Goal: Information Seeking & Learning: Learn about a topic

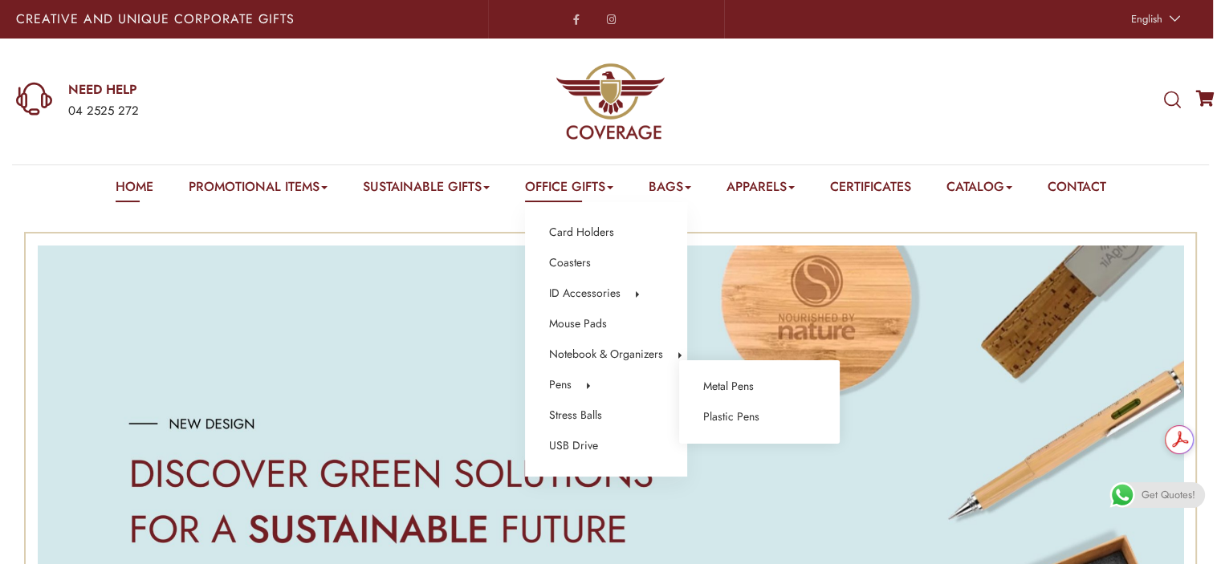
click at [570, 387] on li "Pens Metal Pens Plastic Pens" at bounding box center [606, 385] width 114 height 21
click at [714, 417] on link "Plastic Pens" at bounding box center [731, 417] width 56 height 21
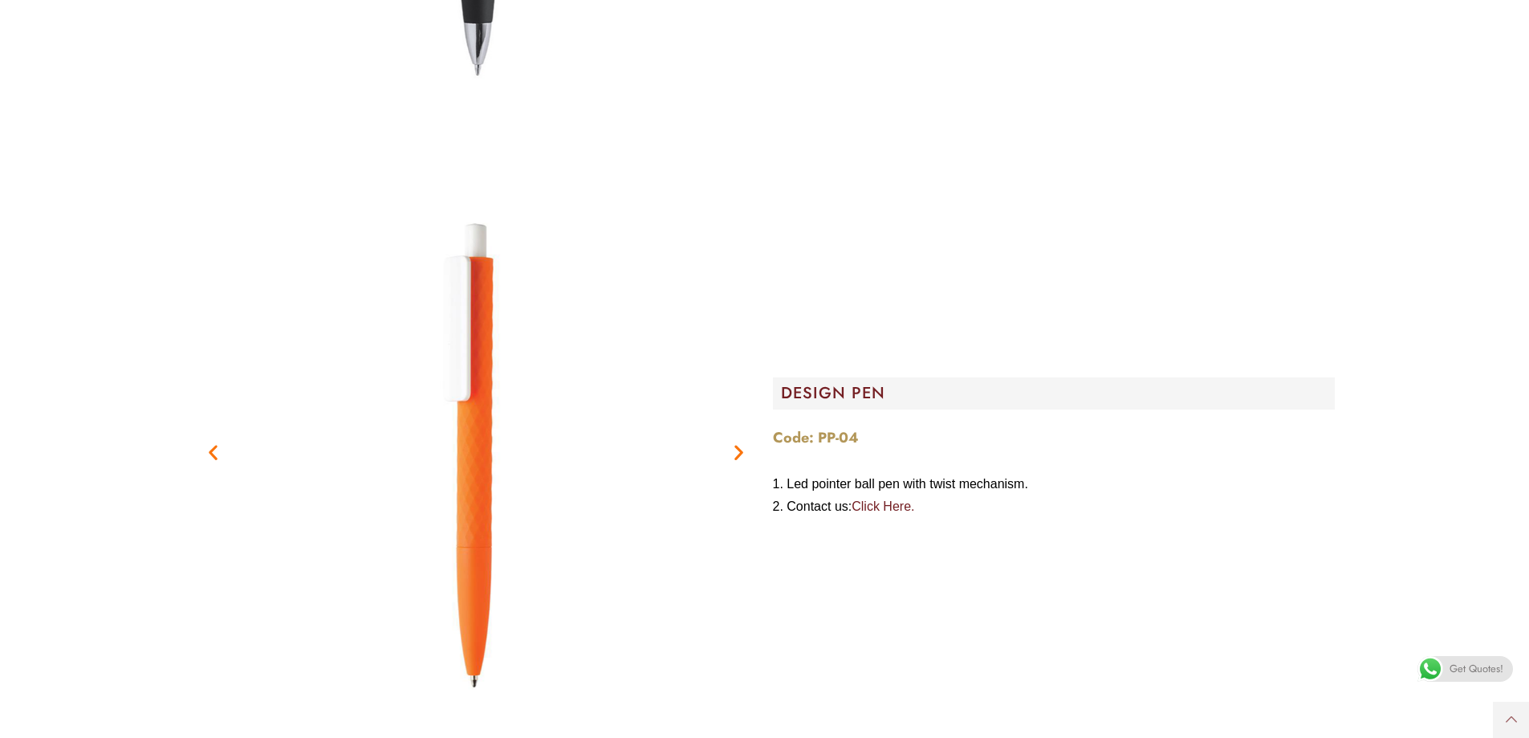
scroll to position [2148, 0]
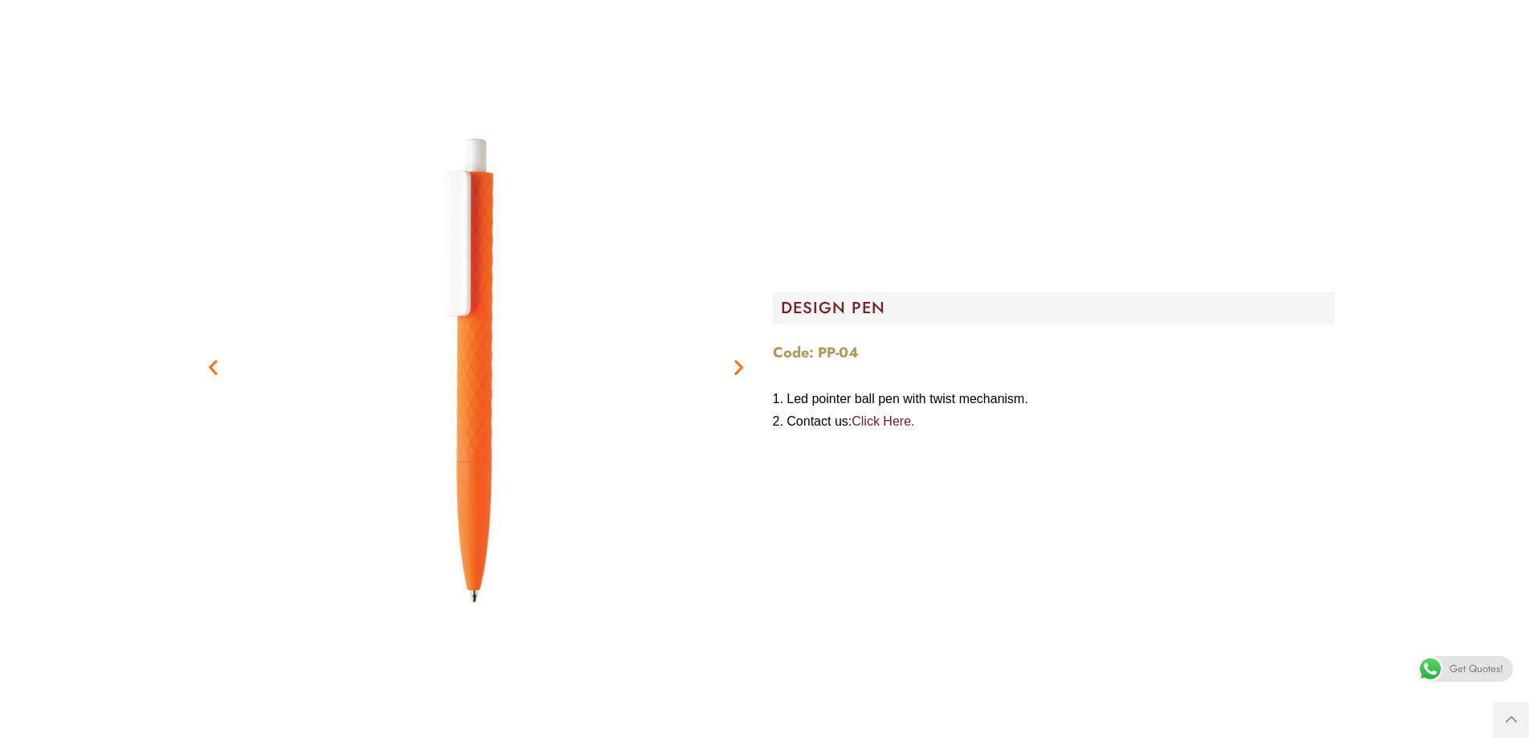
click at [738, 374] on icon "Next slide" at bounding box center [739, 367] width 20 height 20
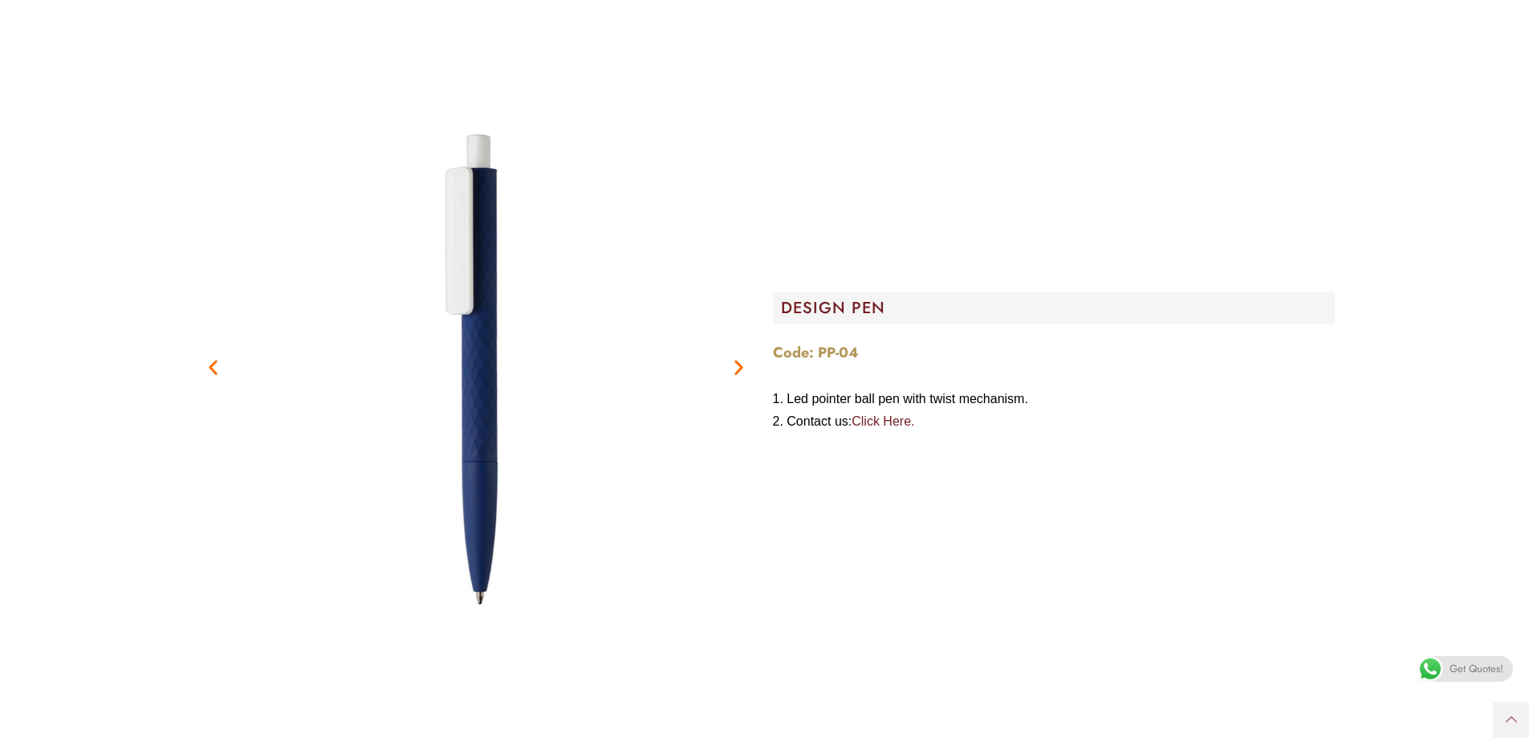
click at [738, 373] on icon "Next slide" at bounding box center [739, 367] width 20 height 20
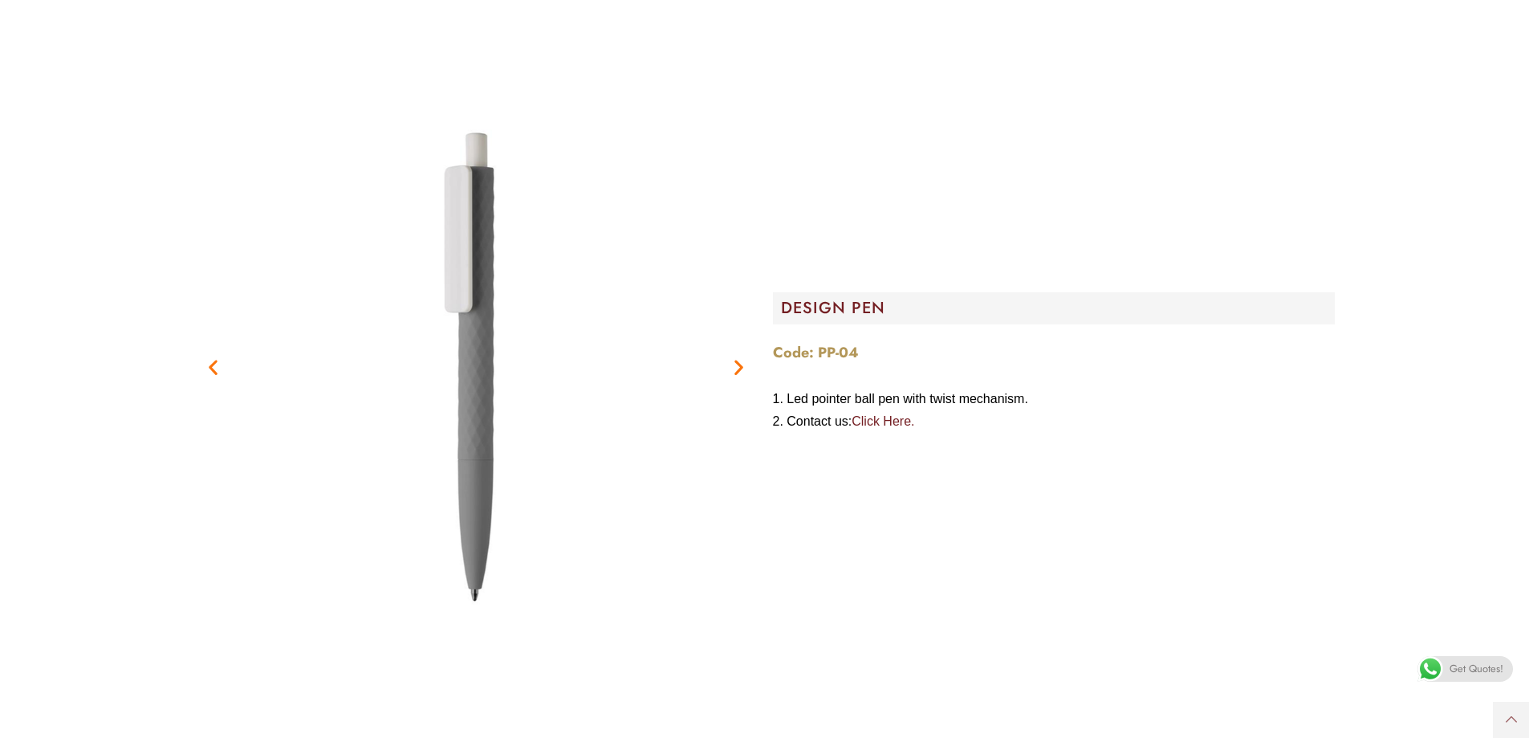
click at [741, 371] on icon "Next slide" at bounding box center [739, 367] width 20 height 20
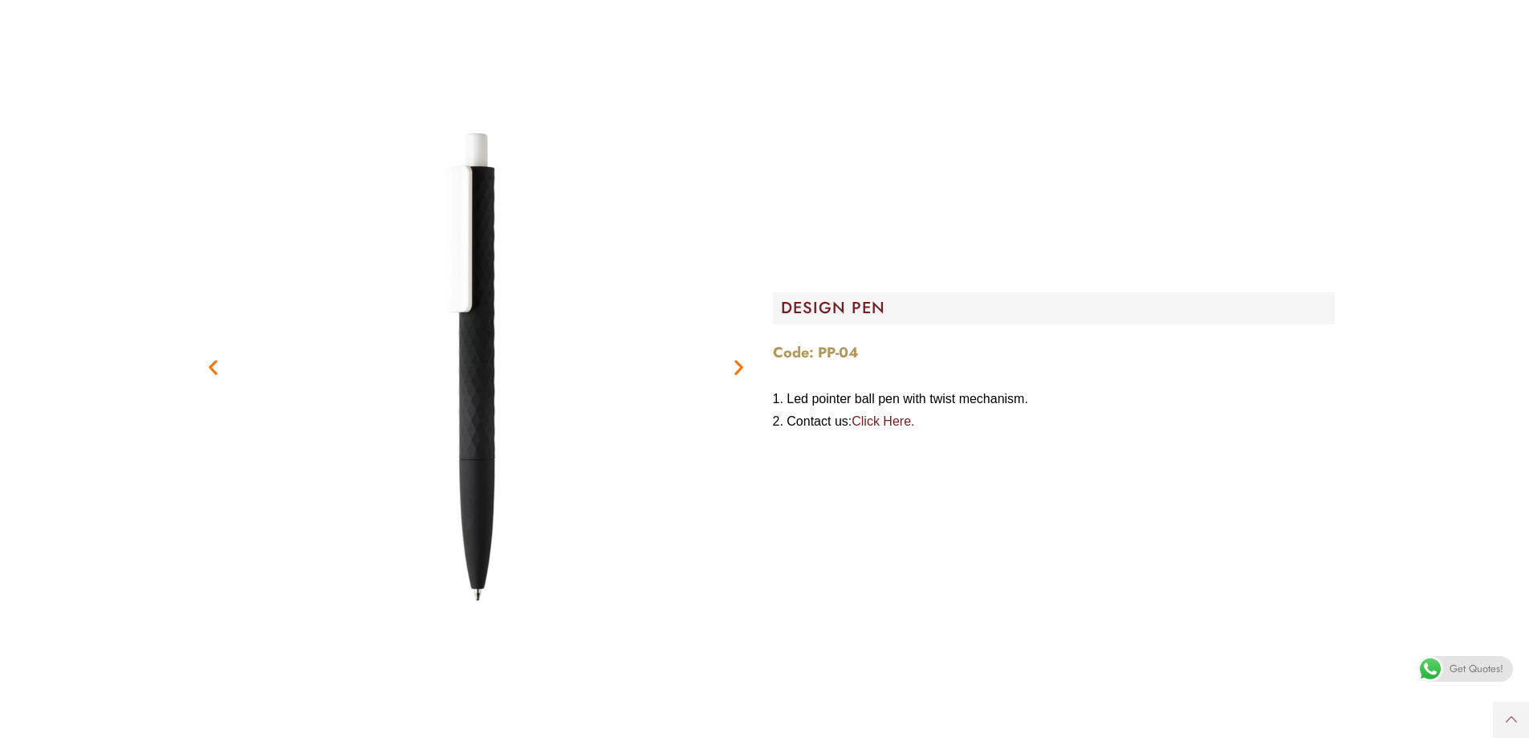
click at [741, 371] on icon "Next slide" at bounding box center [739, 367] width 20 height 20
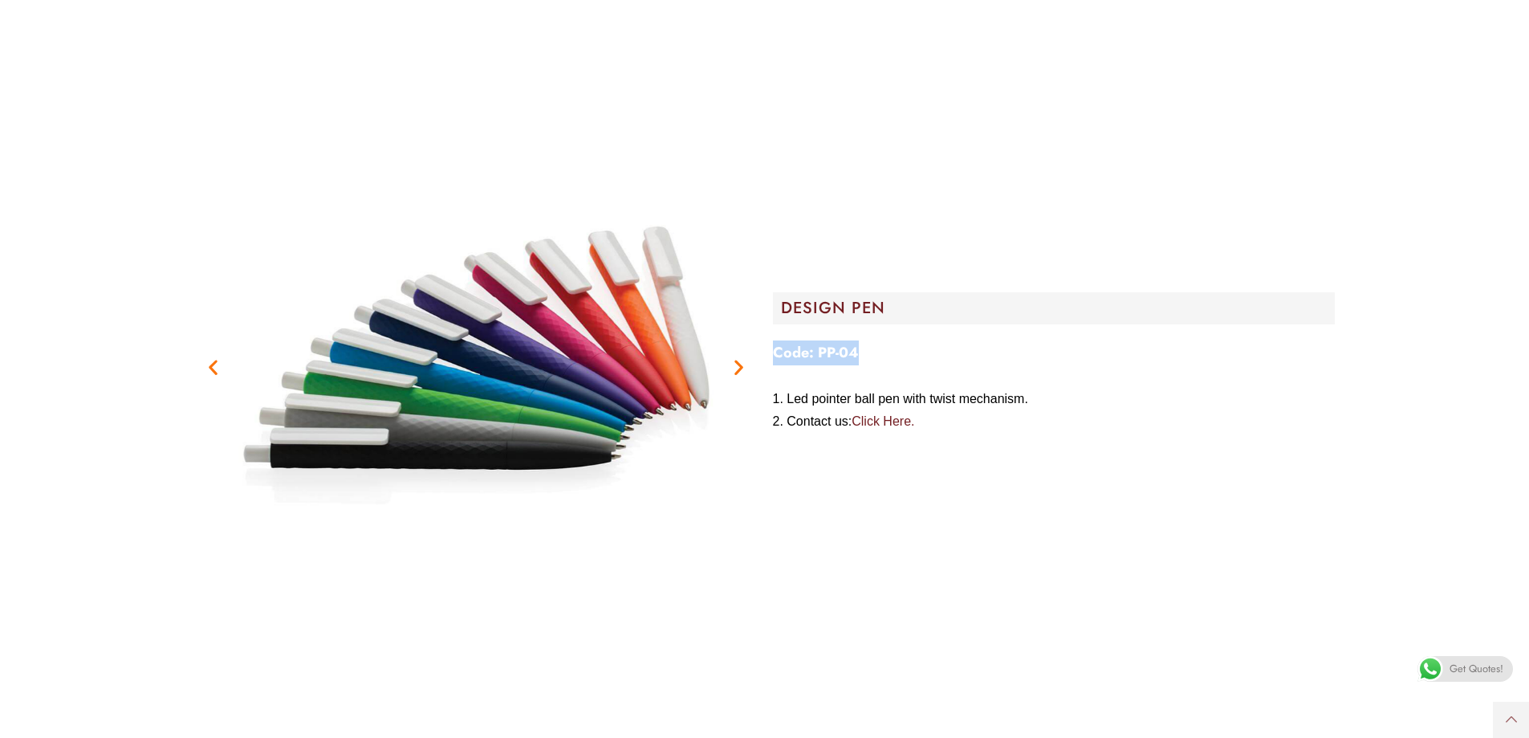
drag, startPoint x: 870, startPoint y: 355, endPoint x: 773, endPoint y: 358, distance: 97.2
click at [773, 358] on p "Code: PP-04" at bounding box center [1054, 352] width 562 height 25
click at [864, 355] on p "Code: PP-04" at bounding box center [1054, 352] width 562 height 25
drag, startPoint x: 865, startPoint y: 350, endPoint x: 815, endPoint y: 354, distance: 49.9
click at [815, 354] on p "Code: PP-04" at bounding box center [1054, 352] width 562 height 25
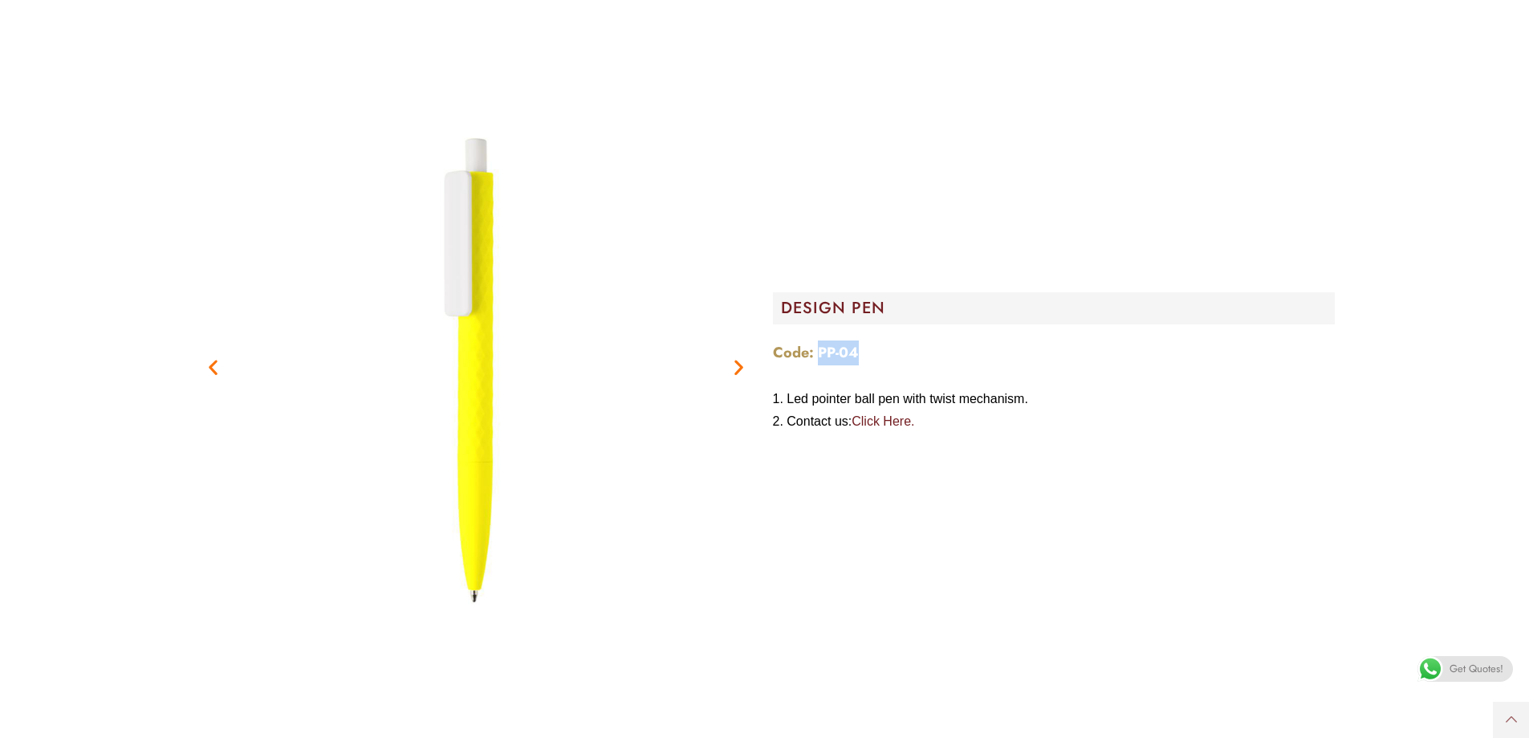
copy strong "PP-04"
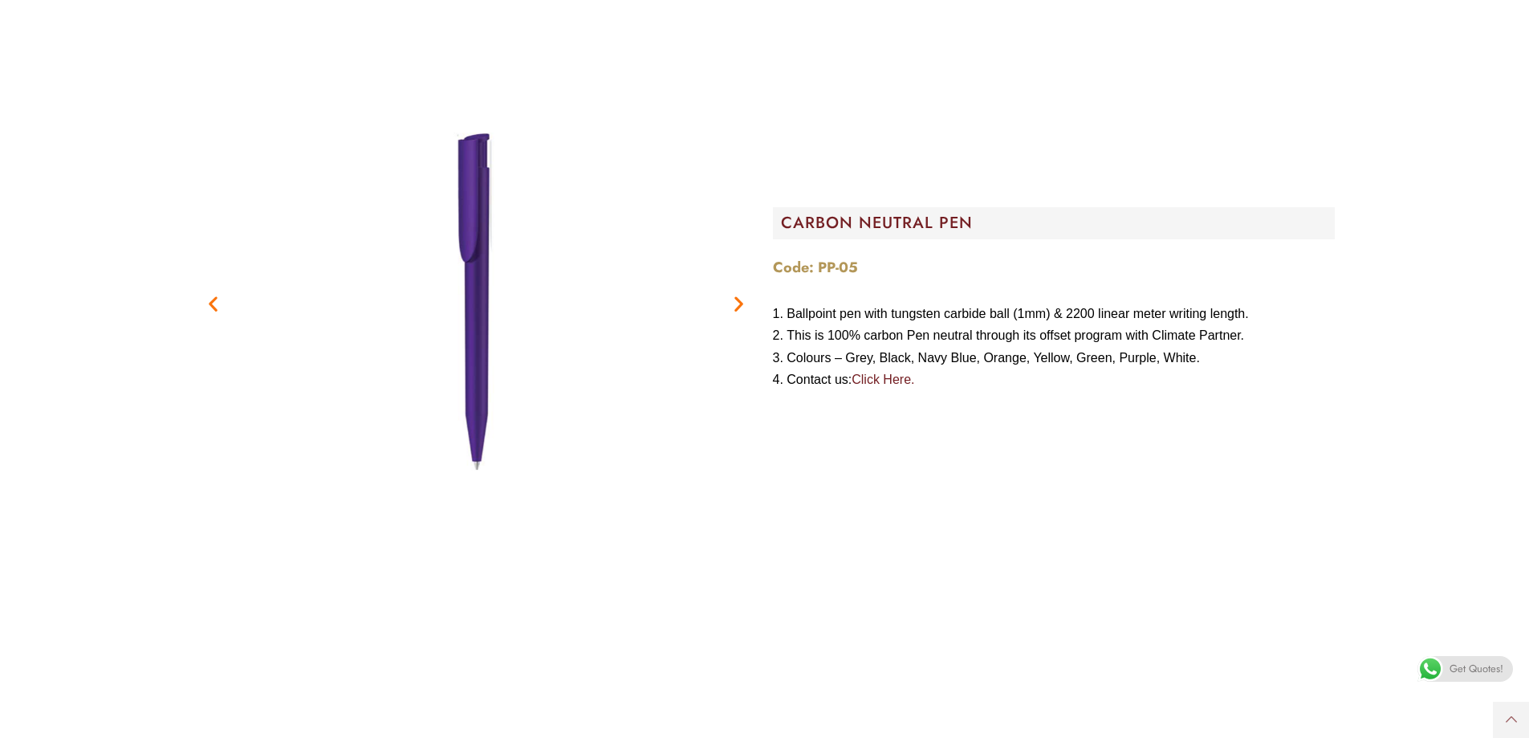
scroll to position [2790, 0]
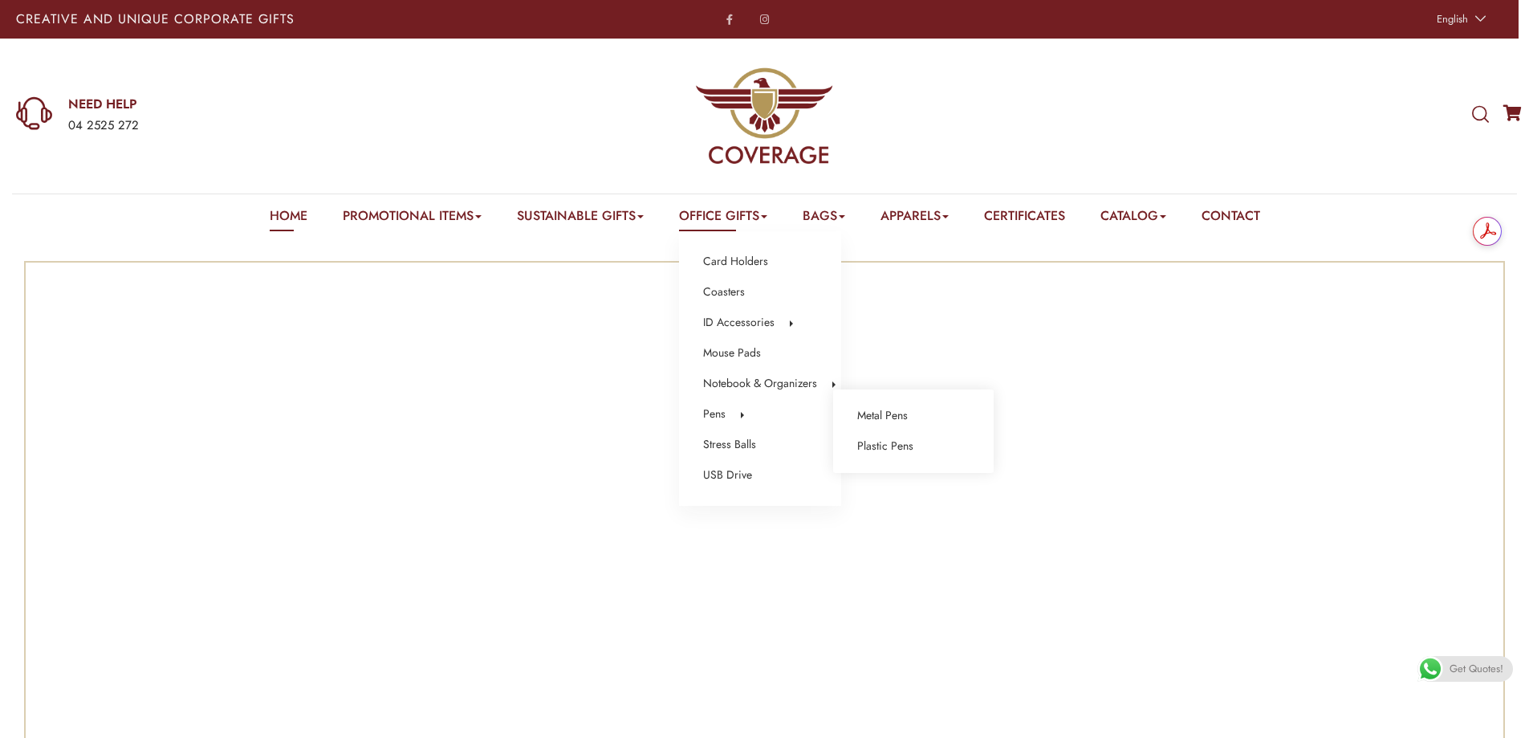
click at [722, 415] on li "Pens Metal Pens Plastic Pens" at bounding box center [760, 414] width 114 height 21
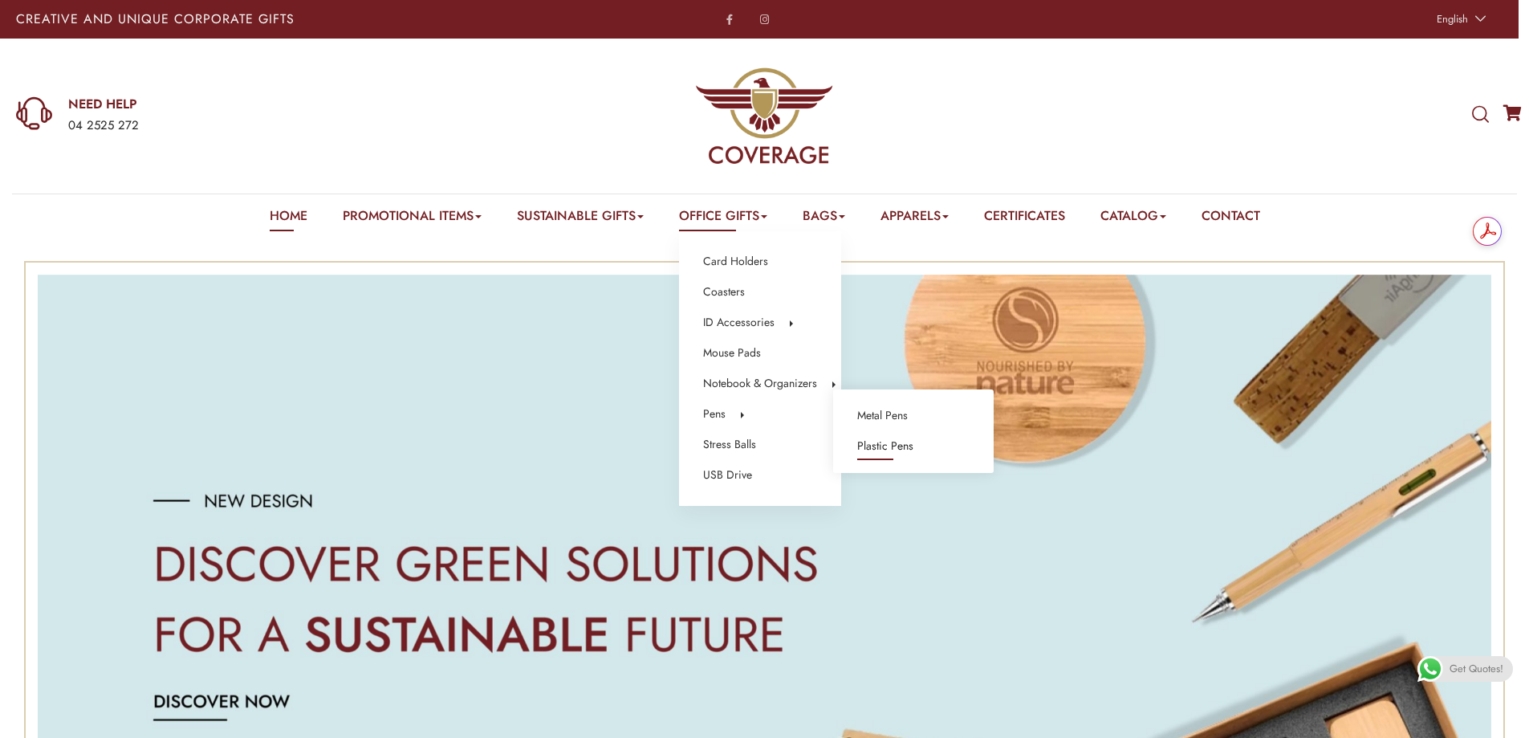
click at [879, 446] on link "Plastic Pens" at bounding box center [885, 446] width 56 height 21
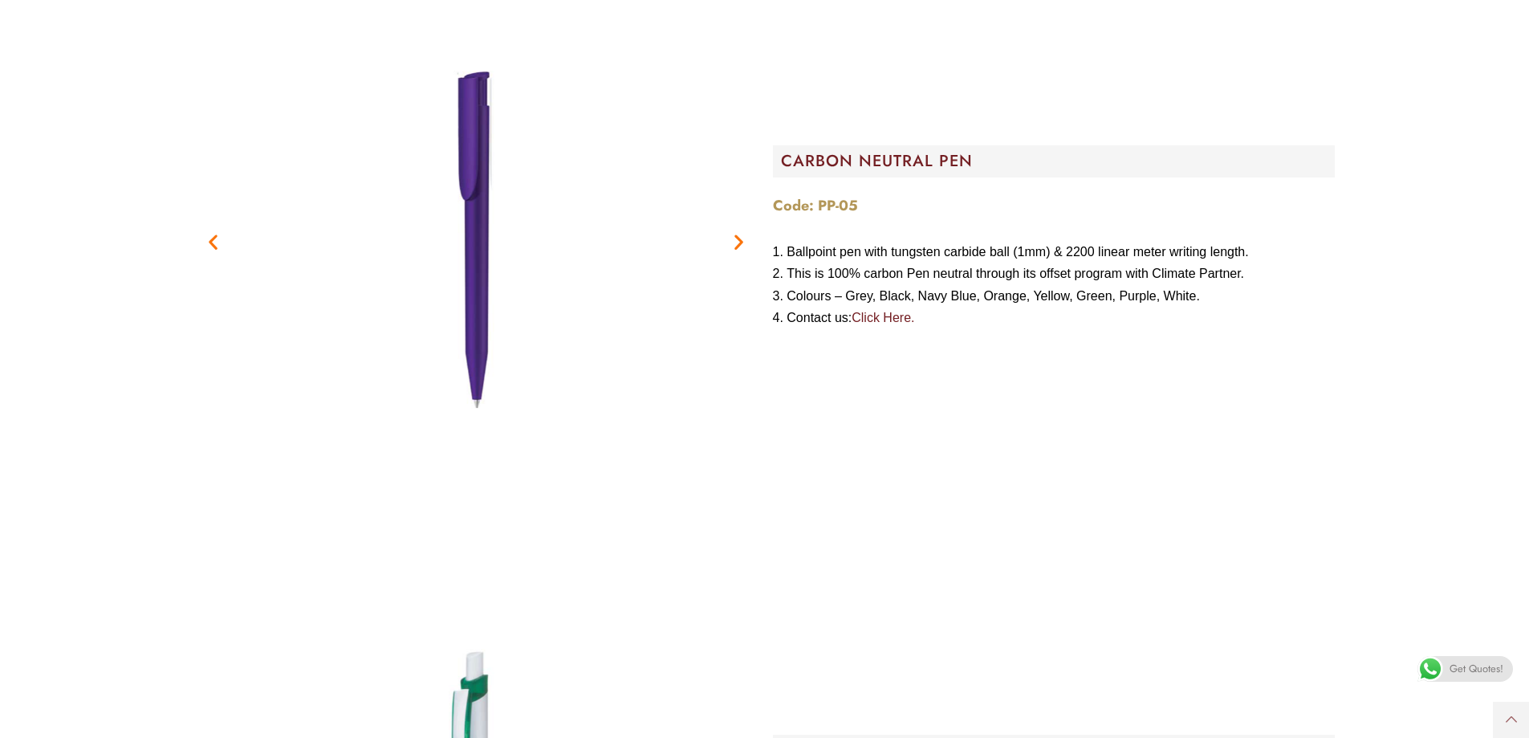
scroll to position [2809, 0]
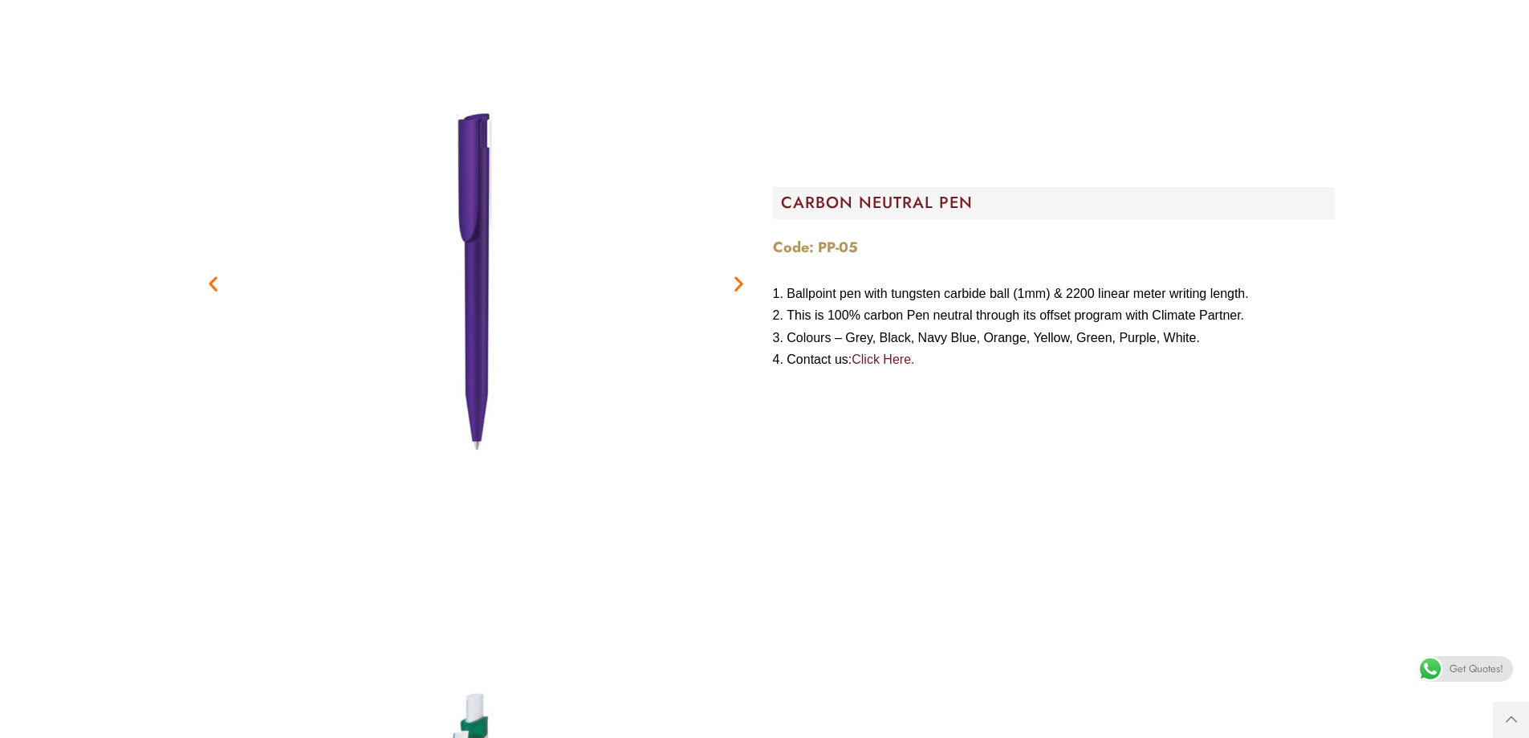
click at [215, 279] on icon "Previous slide" at bounding box center [213, 284] width 20 height 20
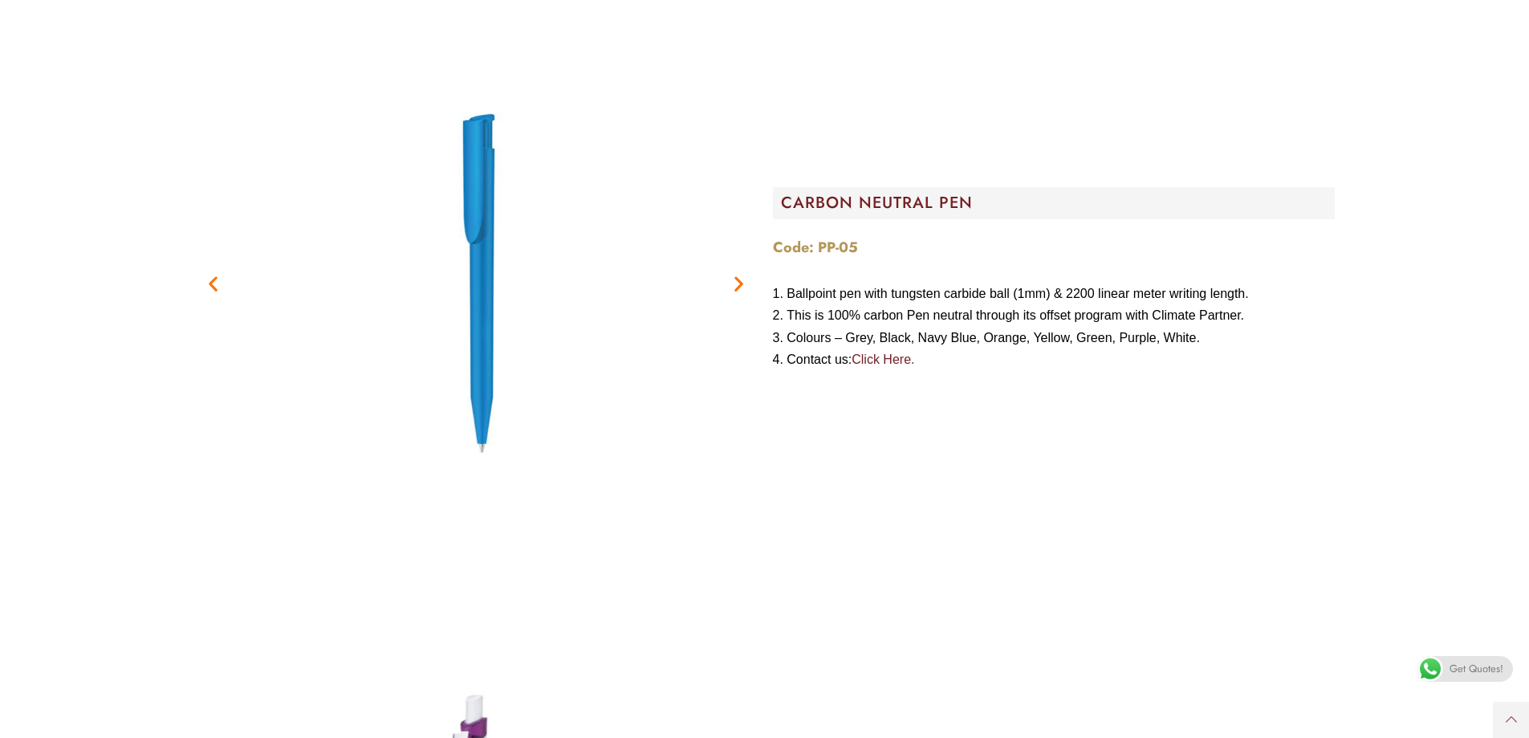
click at [741, 283] on icon "Next slide" at bounding box center [739, 284] width 20 height 20
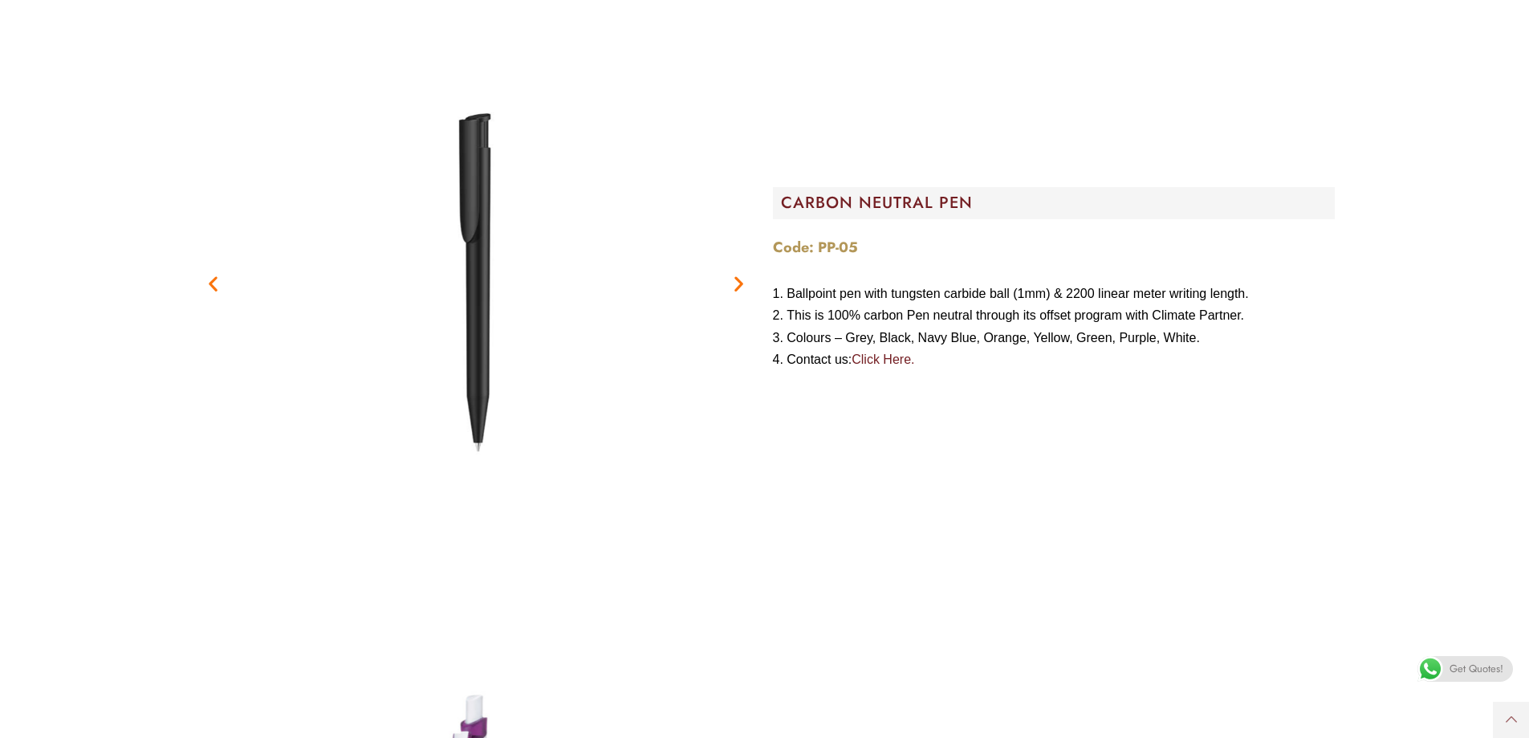
click at [741, 283] on icon "Next slide" at bounding box center [739, 284] width 20 height 20
click at [221, 287] on icon "Previous slide" at bounding box center [213, 284] width 20 height 20
click at [218, 287] on icon "Previous slide" at bounding box center [213, 284] width 20 height 20
click at [220, 287] on icon "Previous slide" at bounding box center [213, 284] width 20 height 20
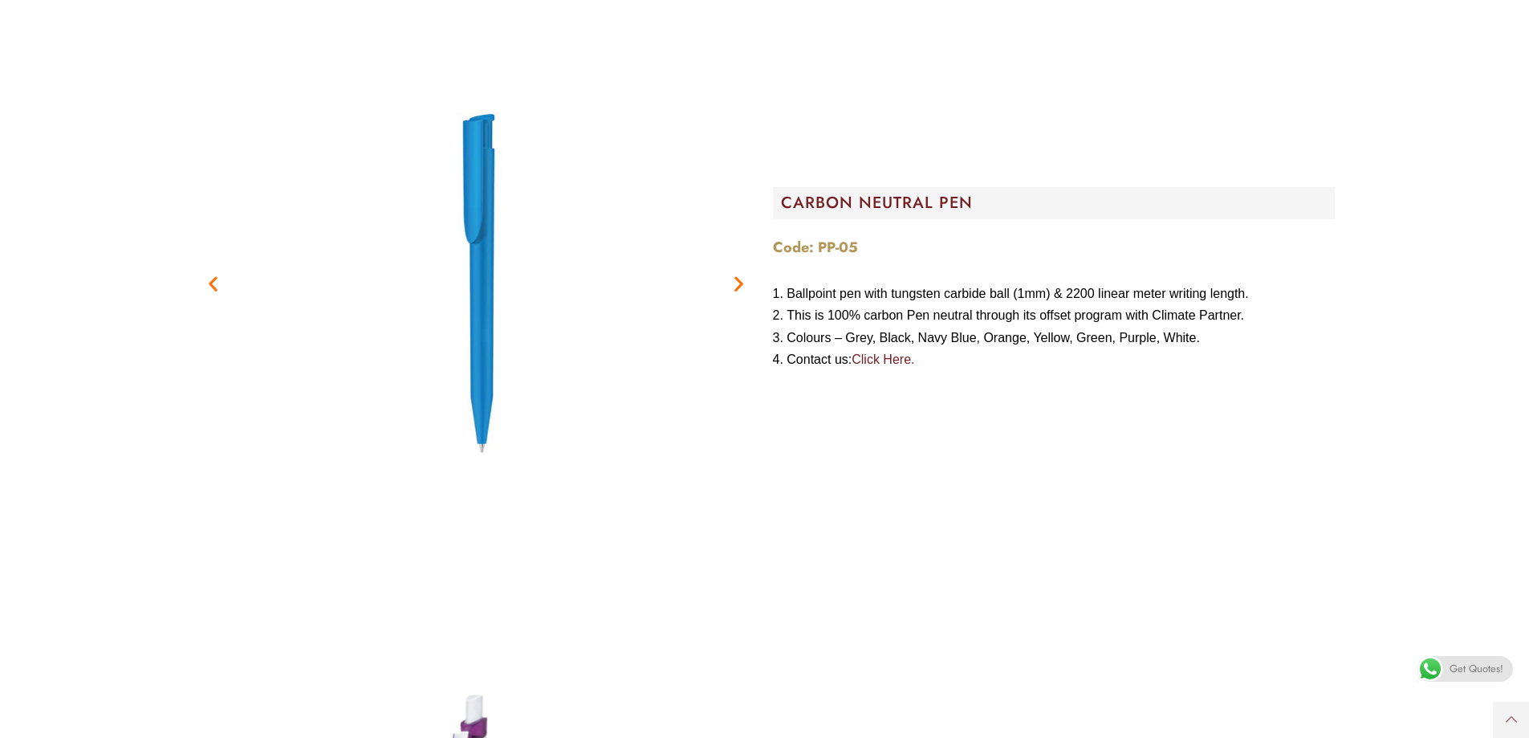
click at [214, 283] on icon "Previous slide" at bounding box center [213, 284] width 20 height 20
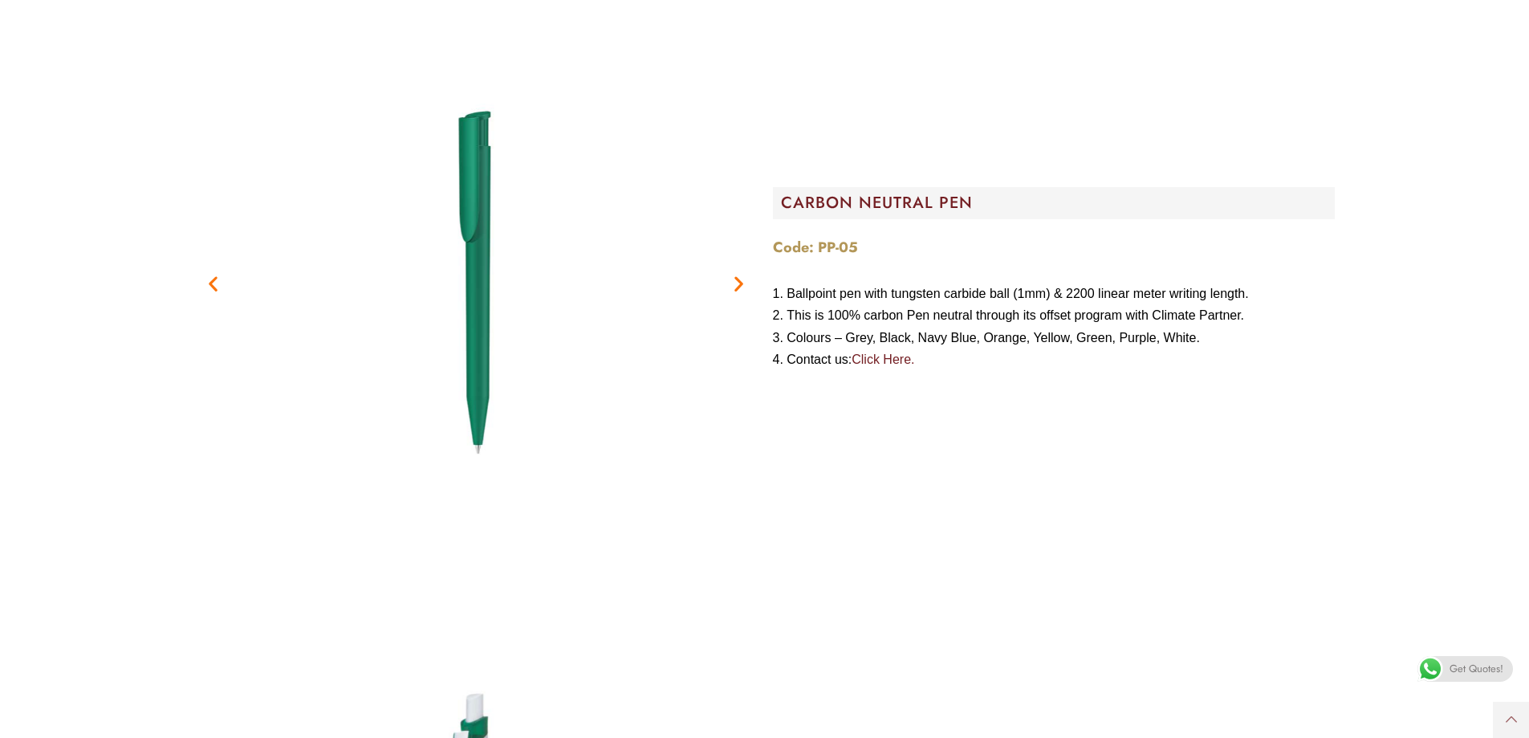
click at [214, 284] on icon "Previous slide" at bounding box center [213, 284] width 20 height 20
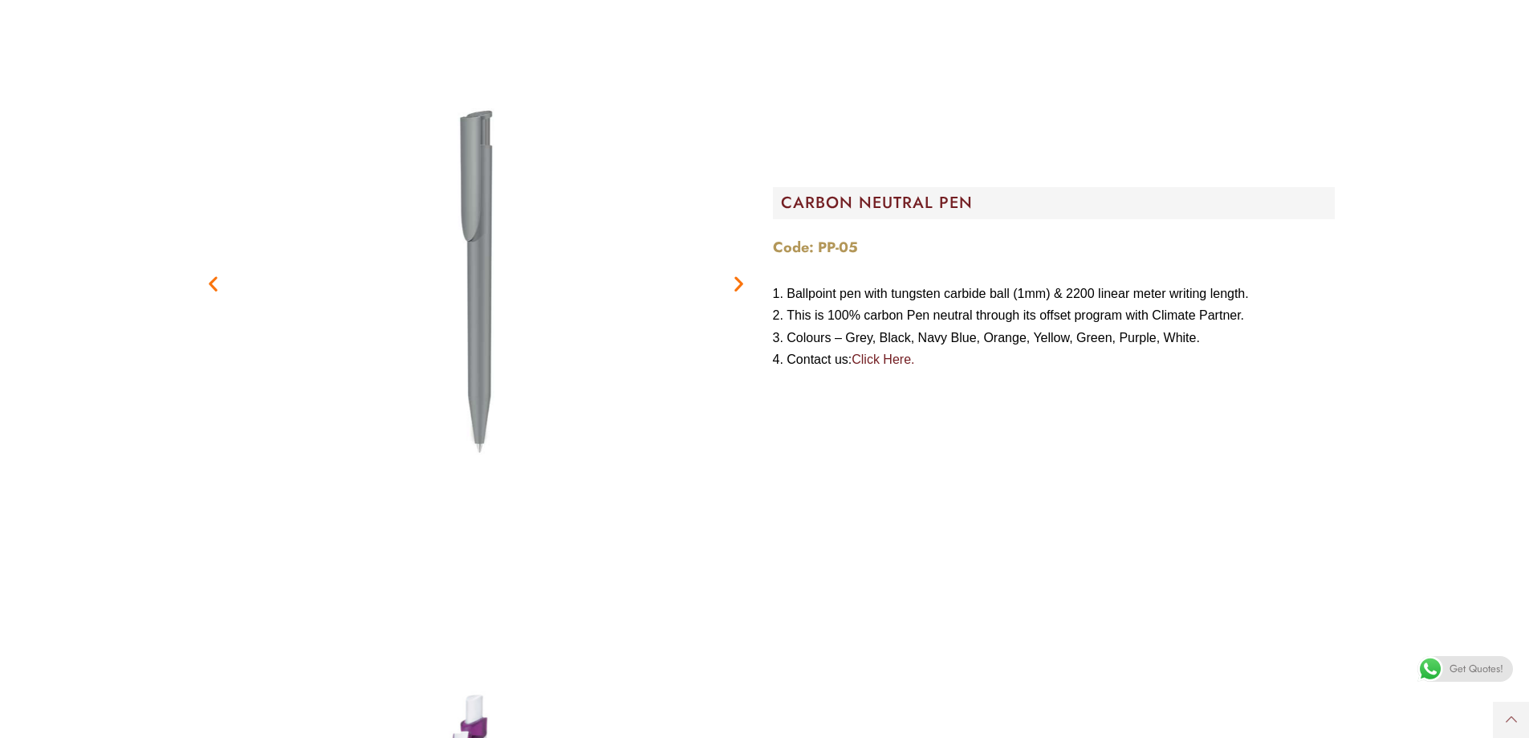
click at [212, 281] on icon "Previous slide" at bounding box center [213, 284] width 20 height 20
click at [211, 281] on icon "Previous slide" at bounding box center [213, 284] width 20 height 20
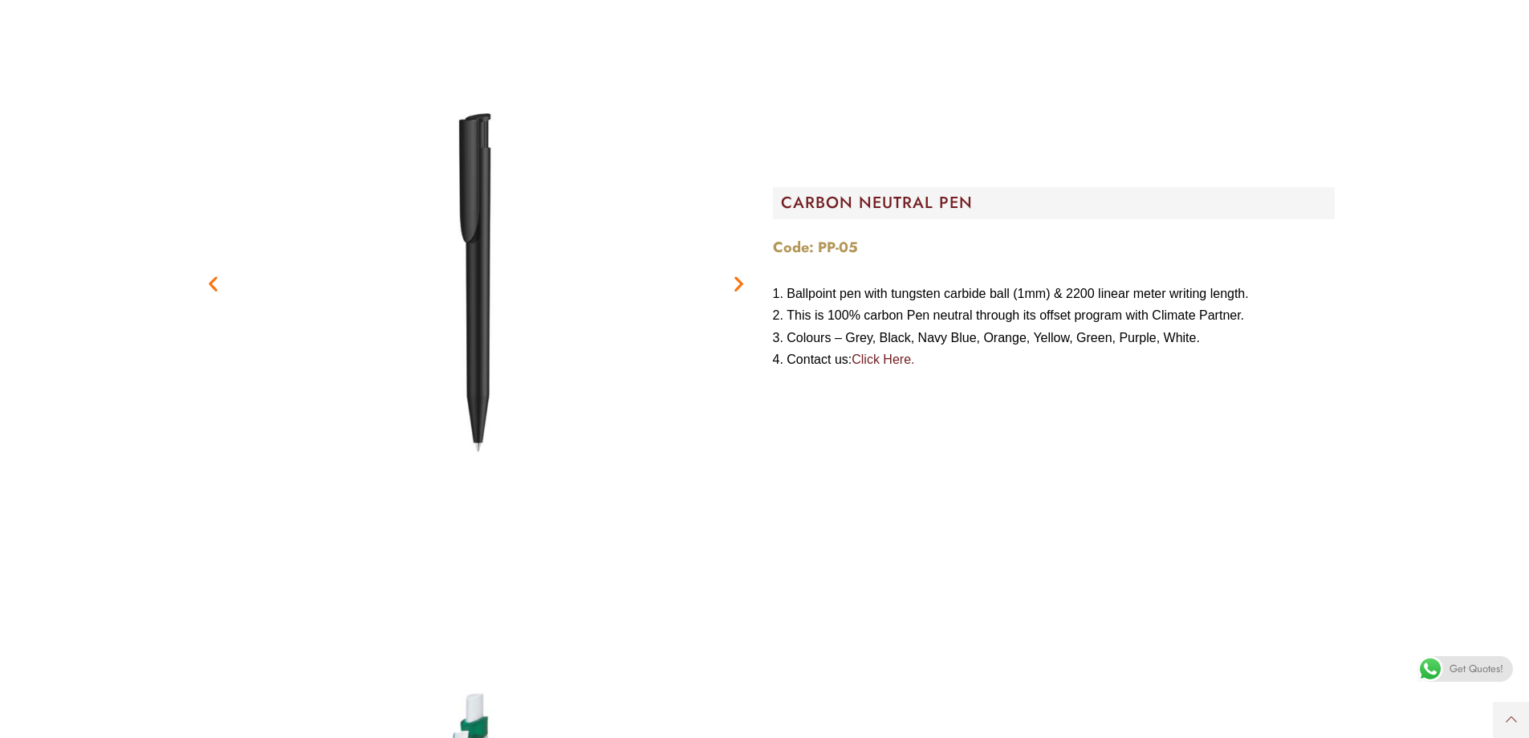
click at [211, 281] on icon "Previous slide" at bounding box center [213, 284] width 20 height 20
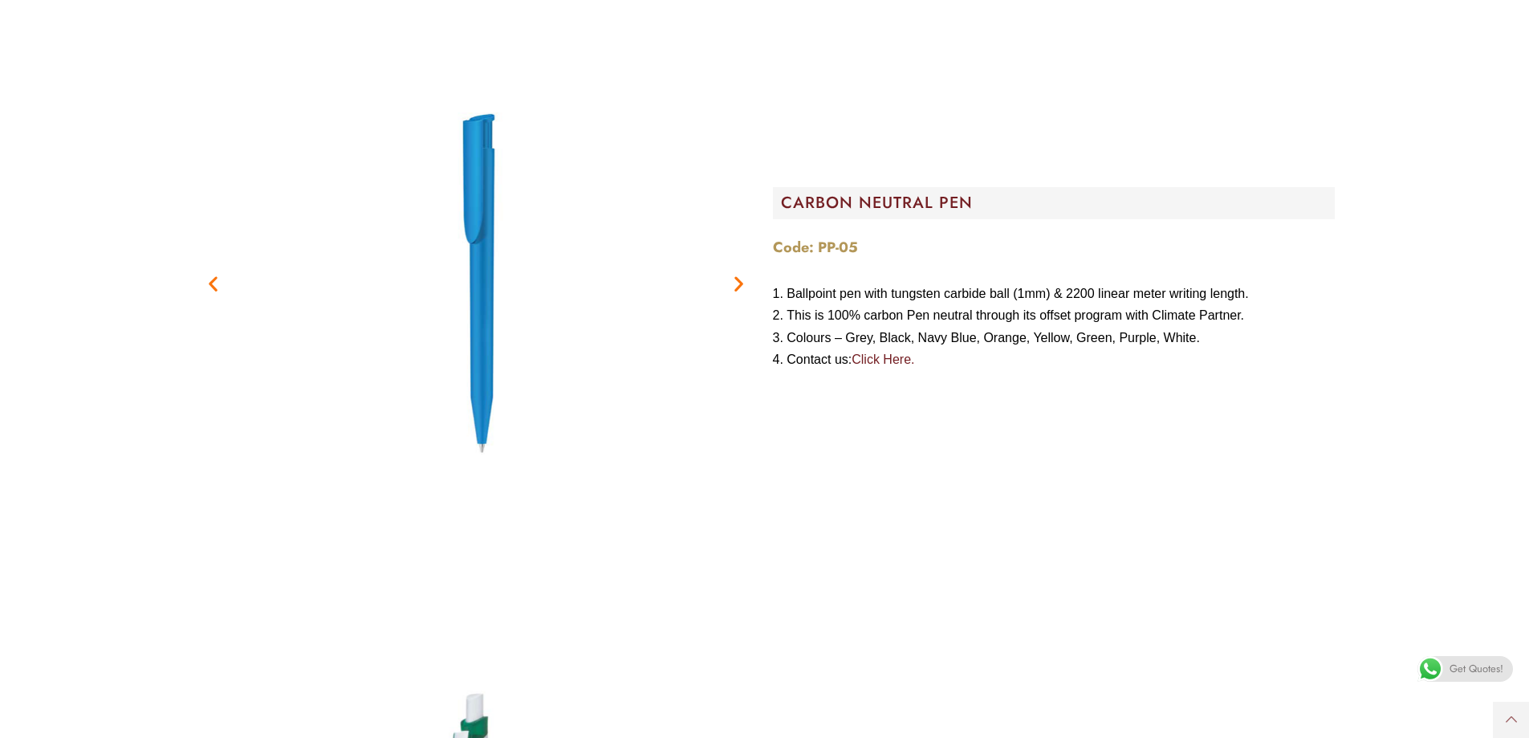
click at [216, 279] on icon "Previous slide" at bounding box center [213, 284] width 20 height 20
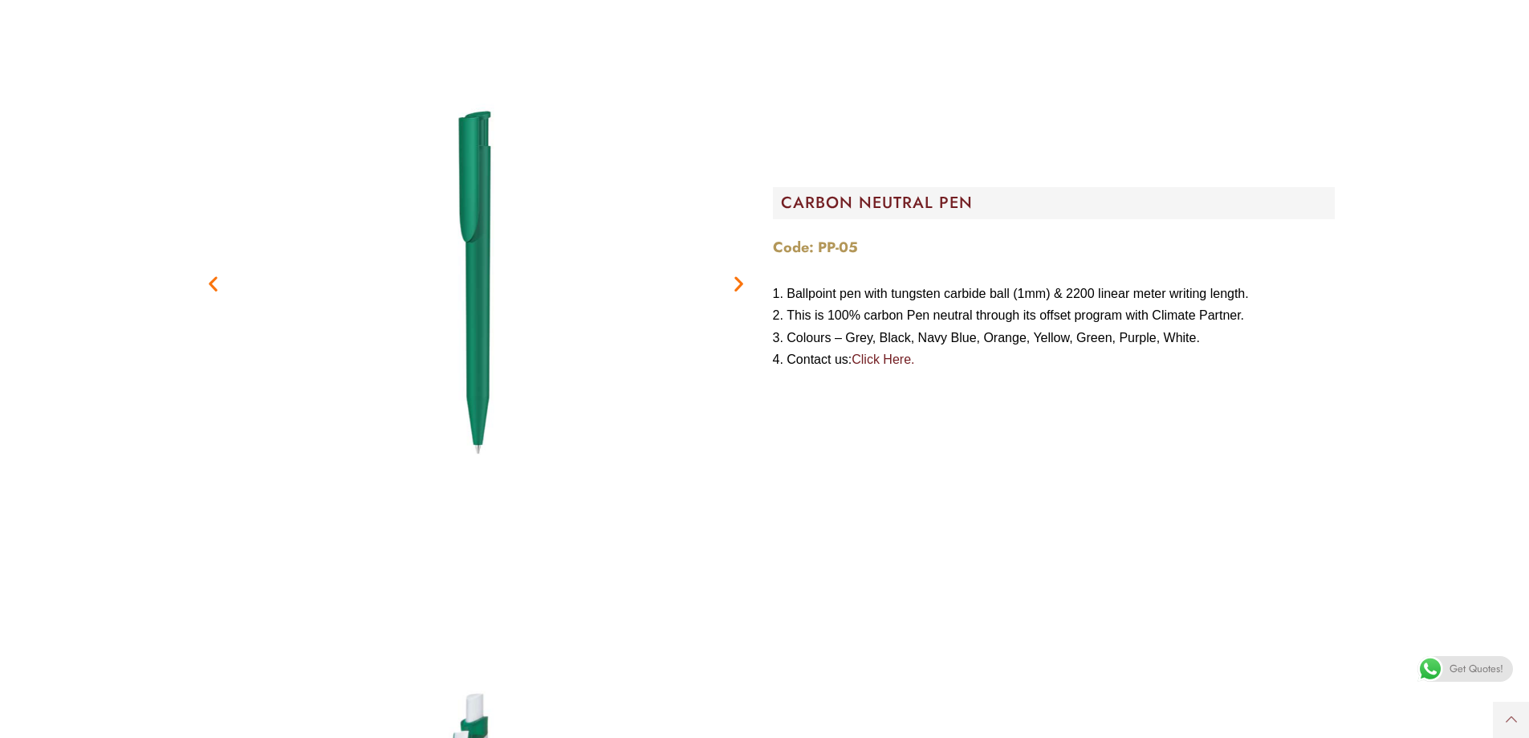
click at [216, 279] on icon "Previous slide" at bounding box center [213, 284] width 20 height 20
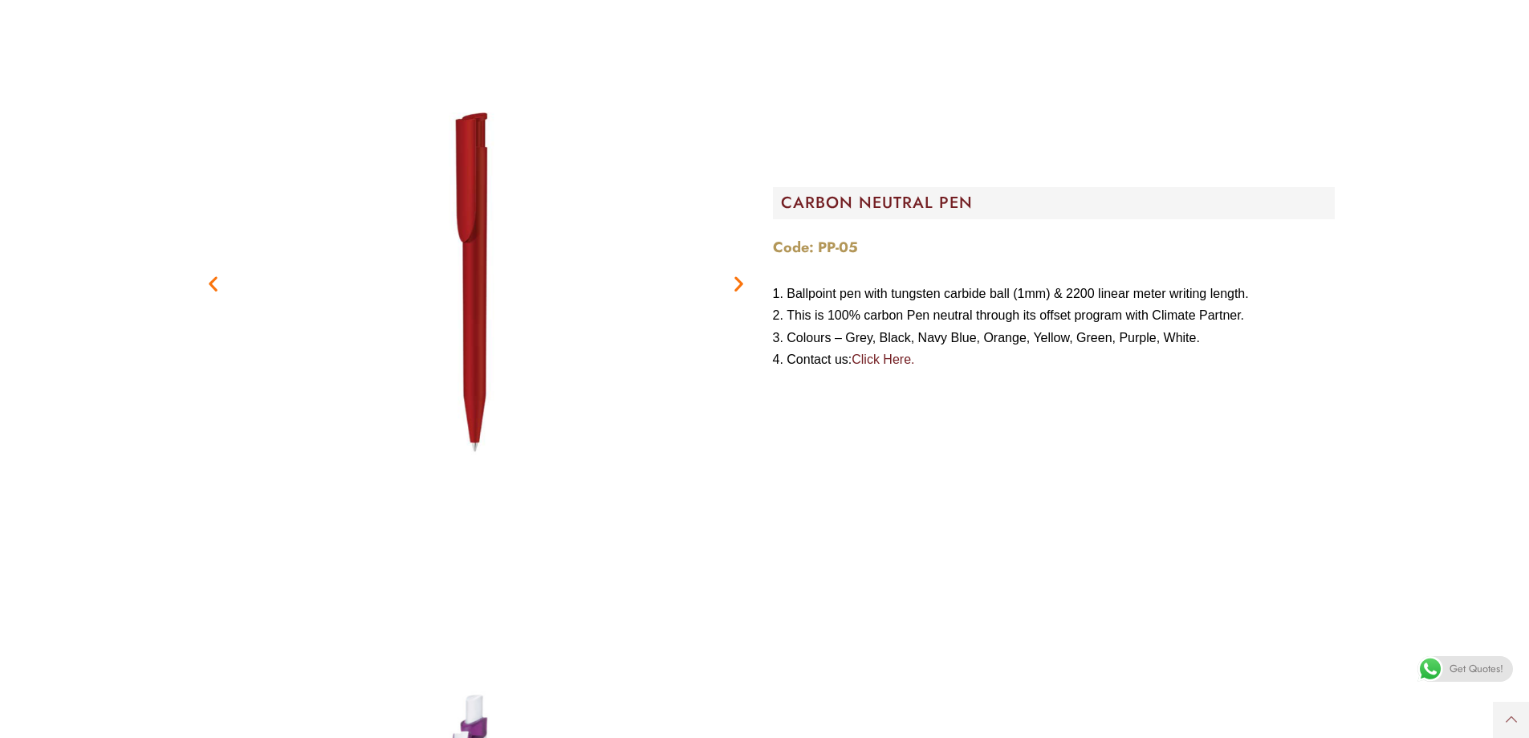
click at [216, 279] on icon "Previous slide" at bounding box center [213, 284] width 20 height 20
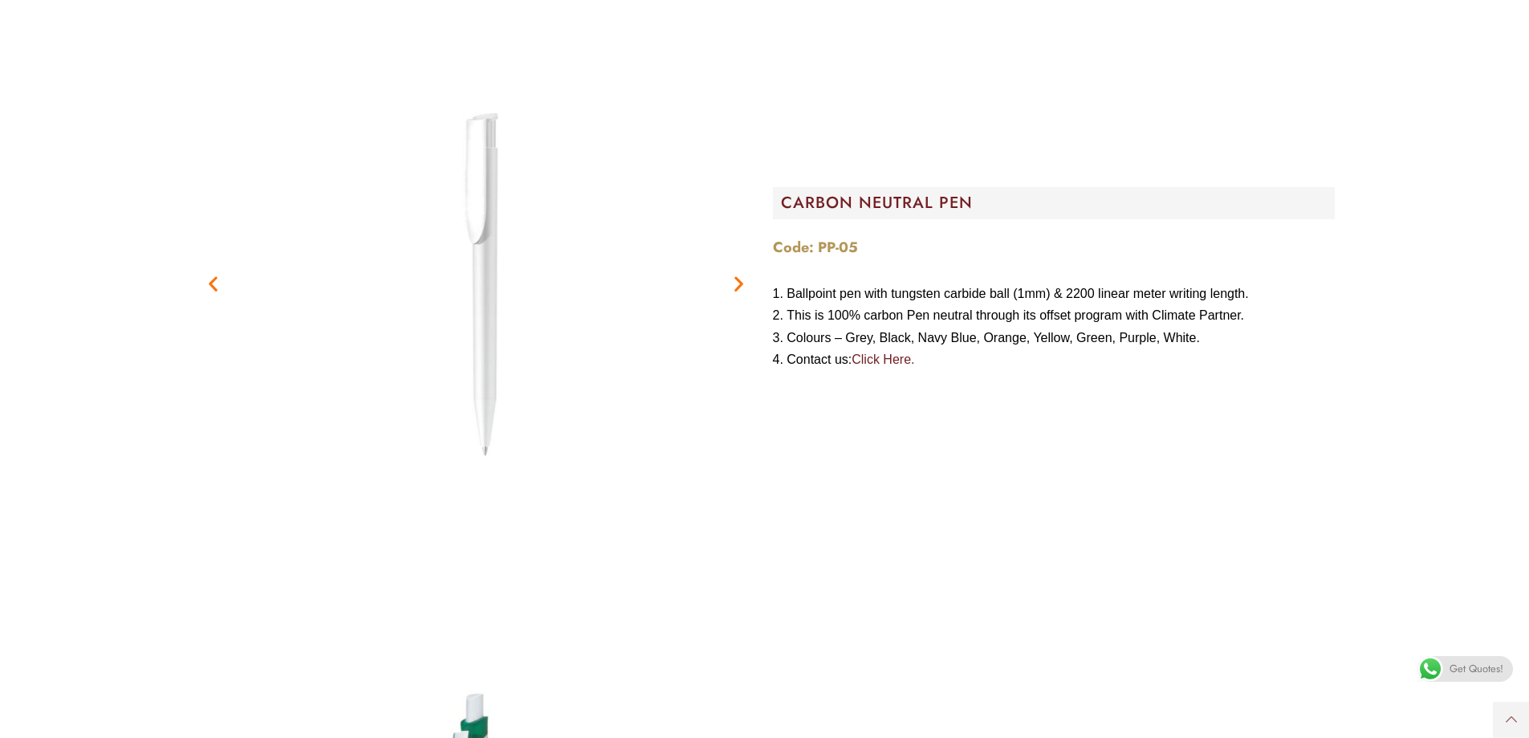
click at [214, 279] on icon "Previous slide" at bounding box center [213, 284] width 20 height 20
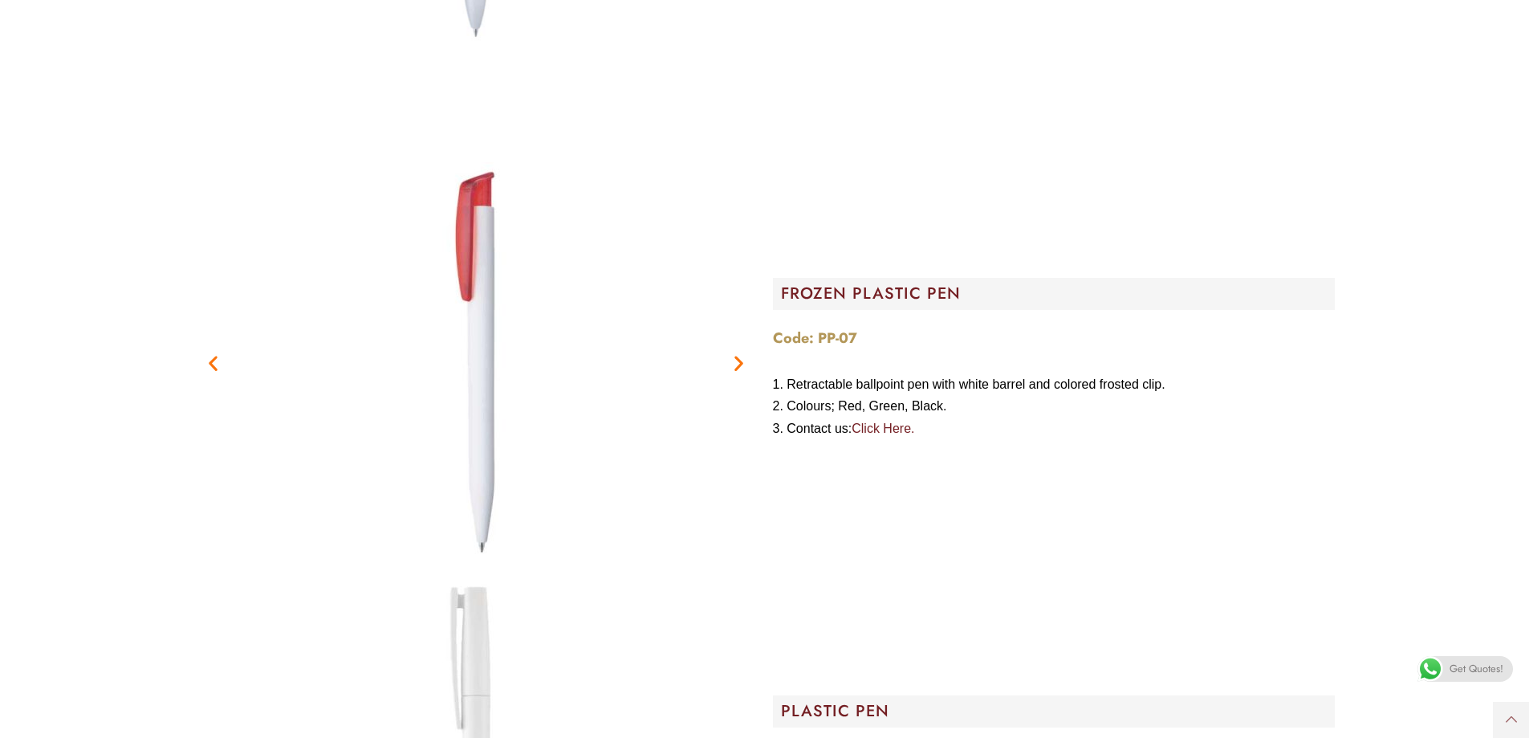
scroll to position [3853, 0]
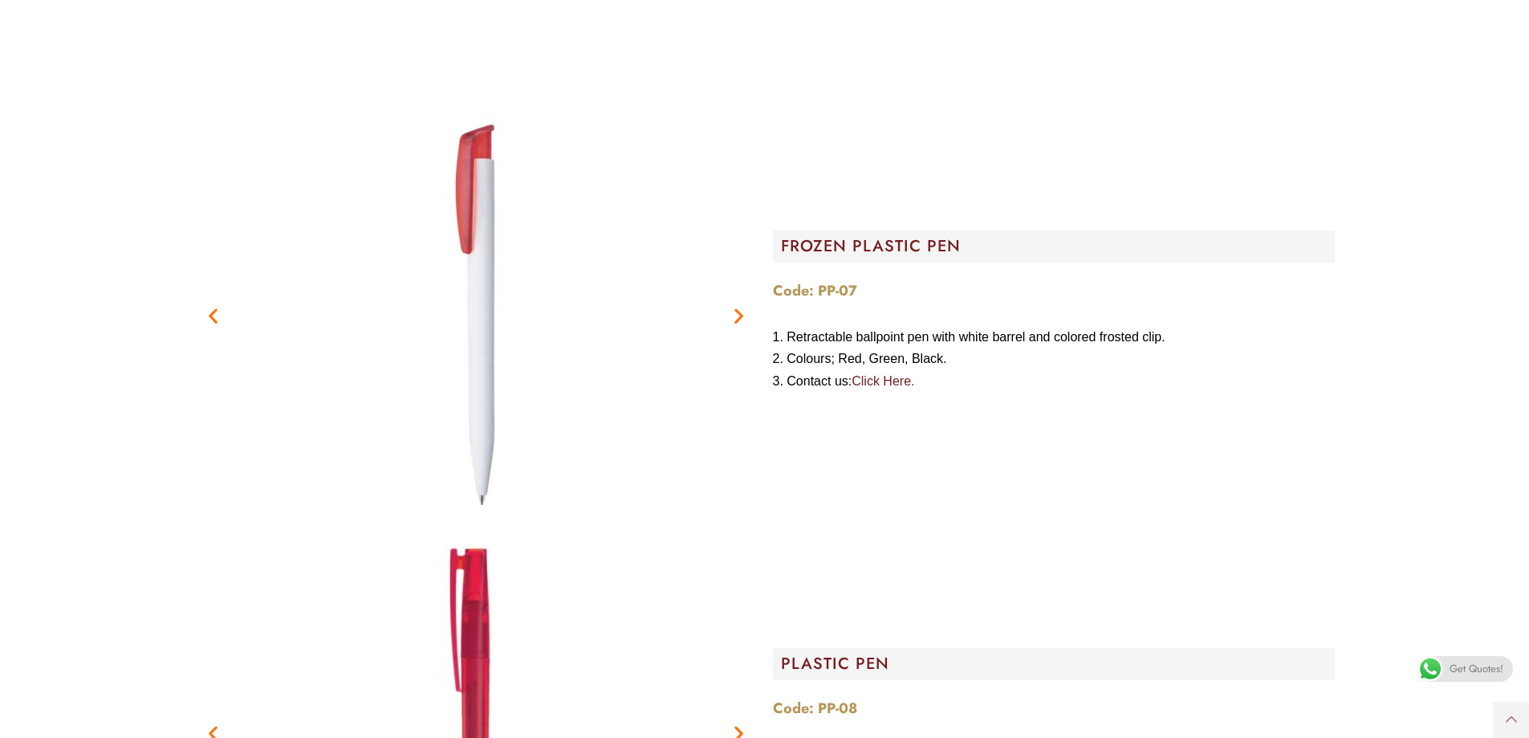
click at [210, 317] on icon "Previous slide" at bounding box center [213, 316] width 20 height 20
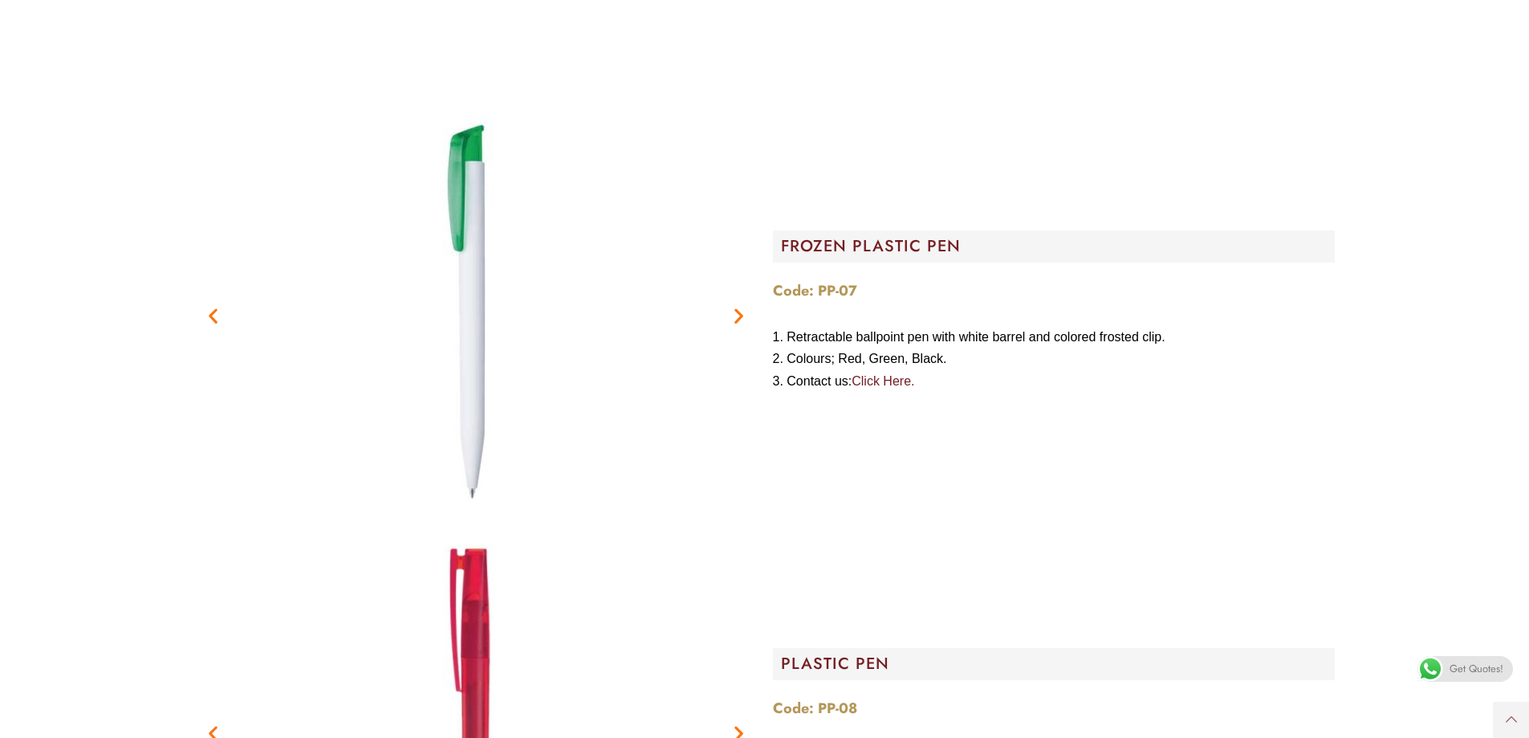
click at [210, 317] on icon "Previous slide" at bounding box center [213, 316] width 20 height 20
click at [210, 316] on icon "Previous slide" at bounding box center [213, 316] width 20 height 20
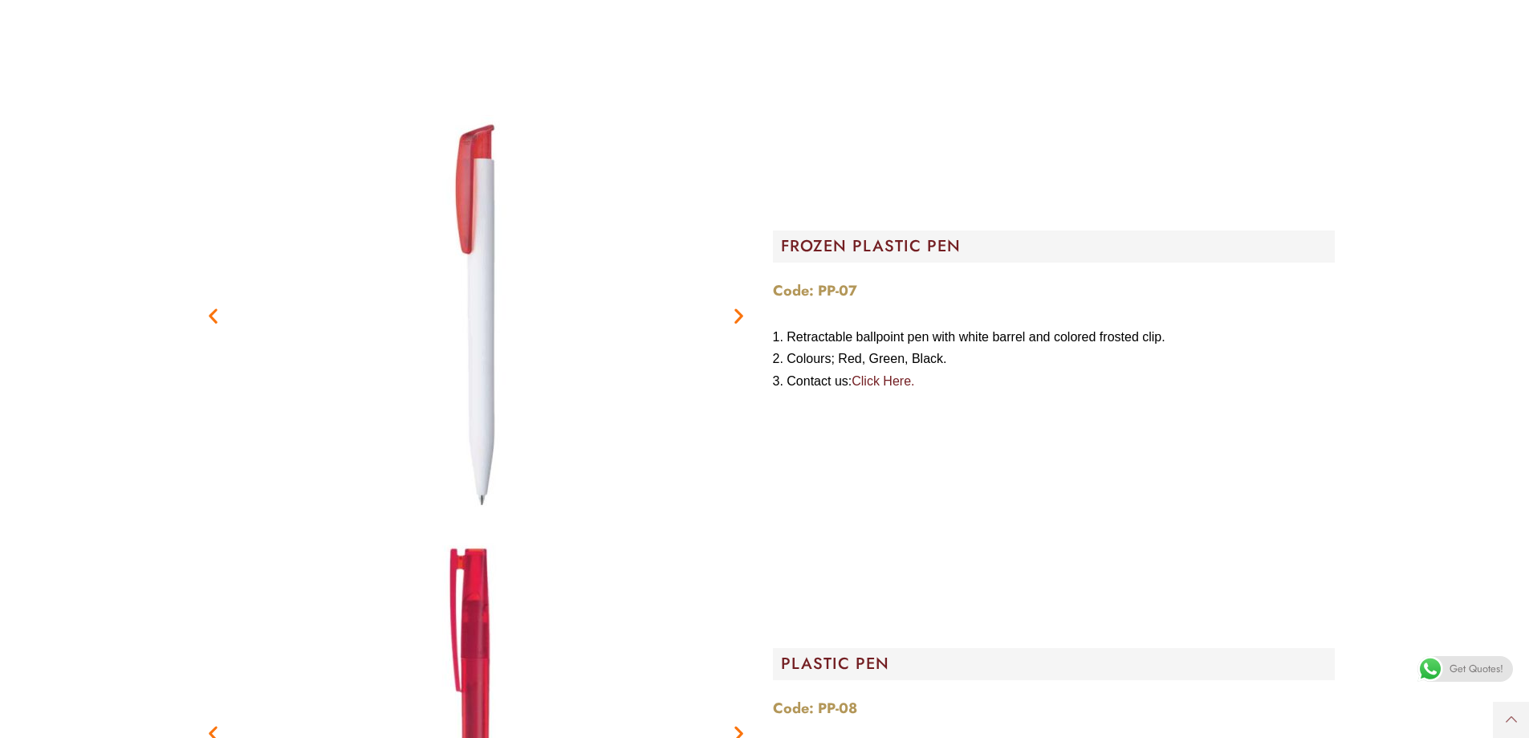
click at [209, 316] on icon "Previous slide" at bounding box center [213, 316] width 20 height 20
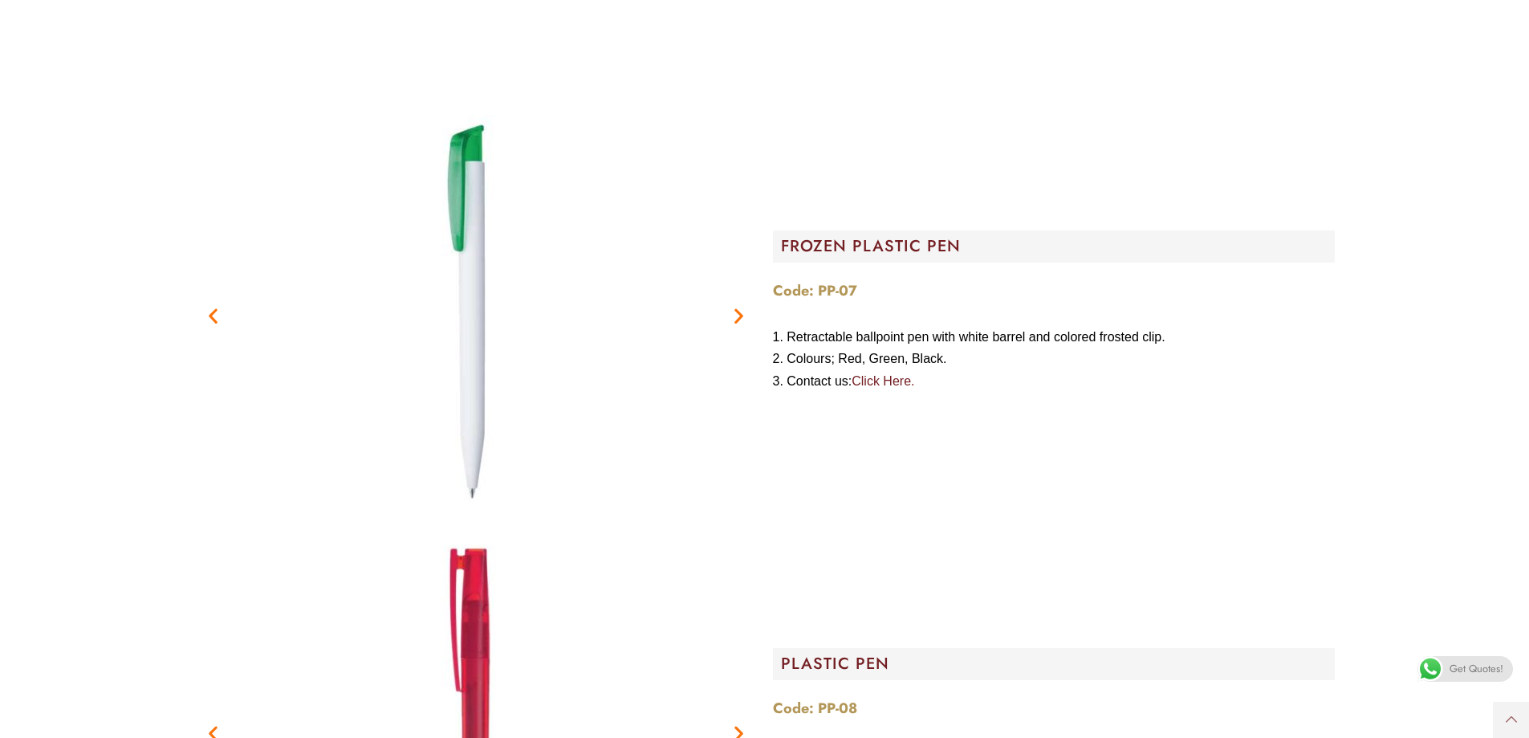
click at [209, 316] on icon "Previous slide" at bounding box center [213, 316] width 20 height 20
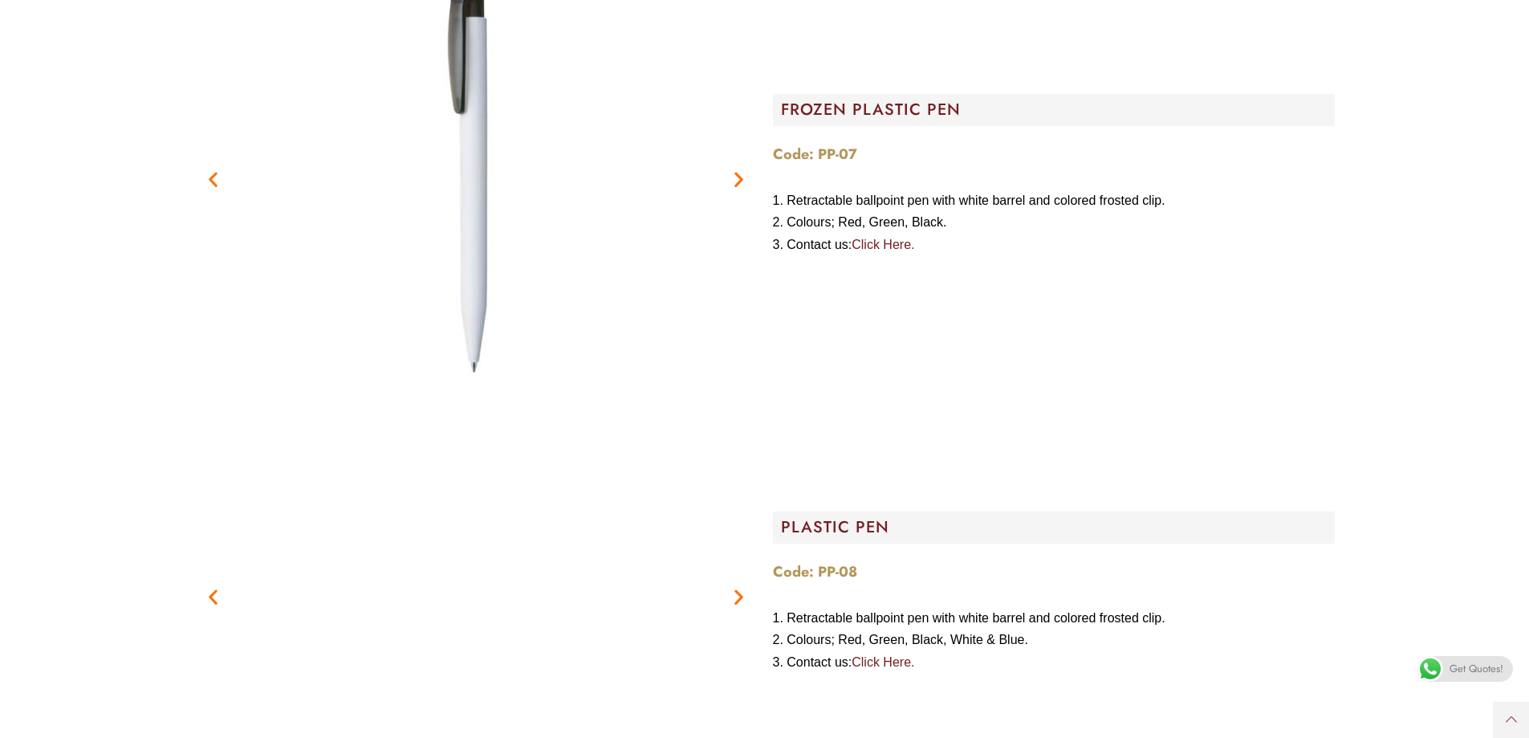
scroll to position [4174, 0]
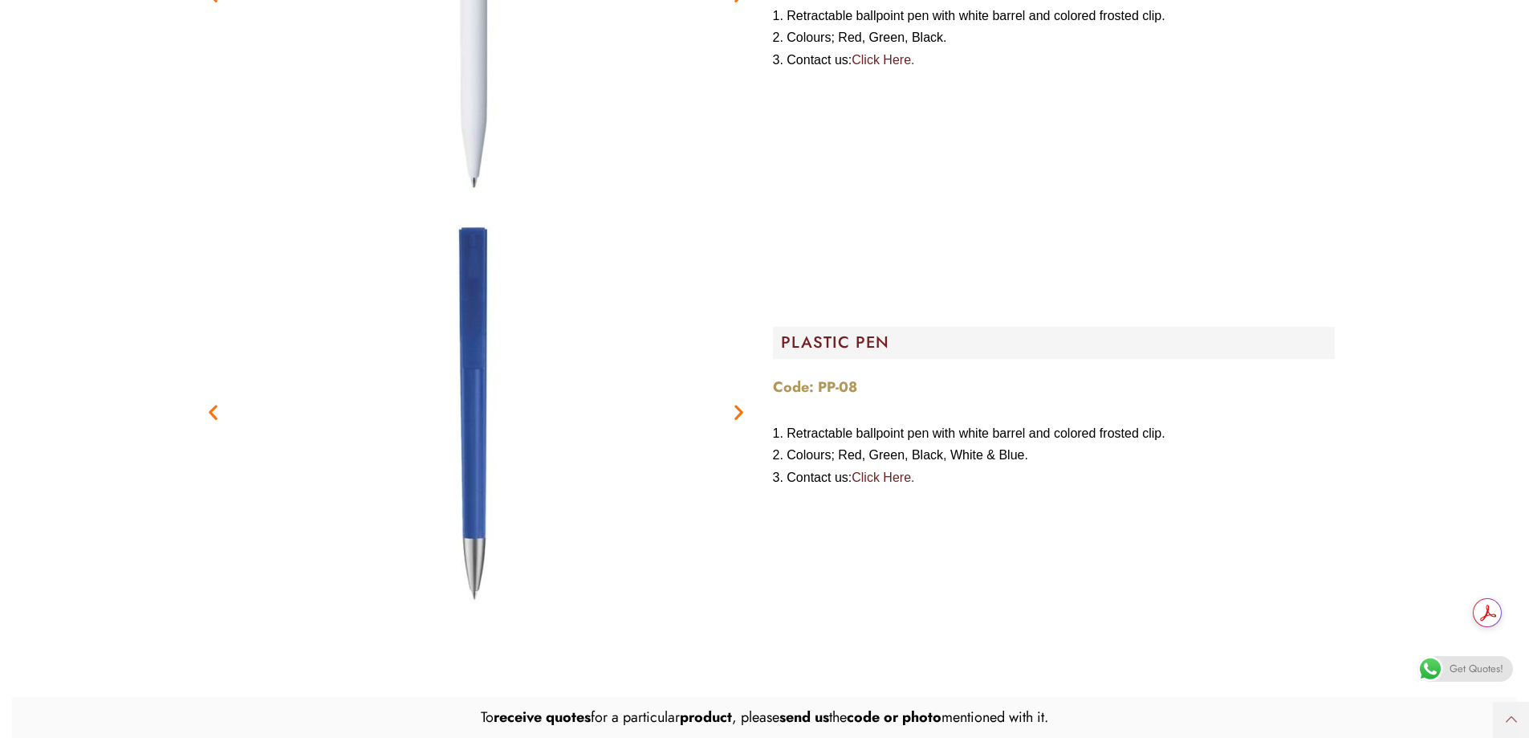
click at [221, 413] on icon "Previous slide" at bounding box center [213, 412] width 20 height 20
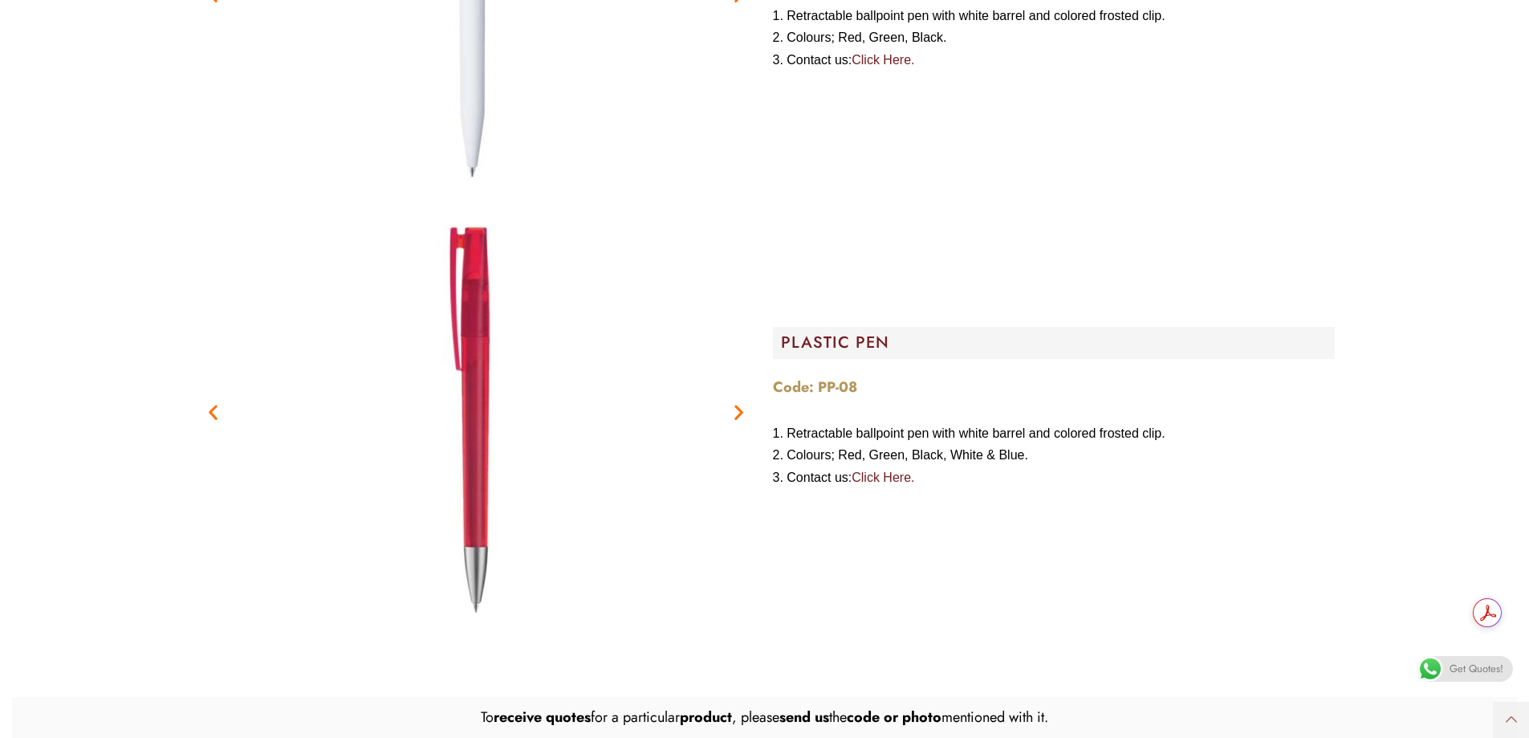
click at [220, 412] on icon "Previous slide" at bounding box center [213, 412] width 20 height 20
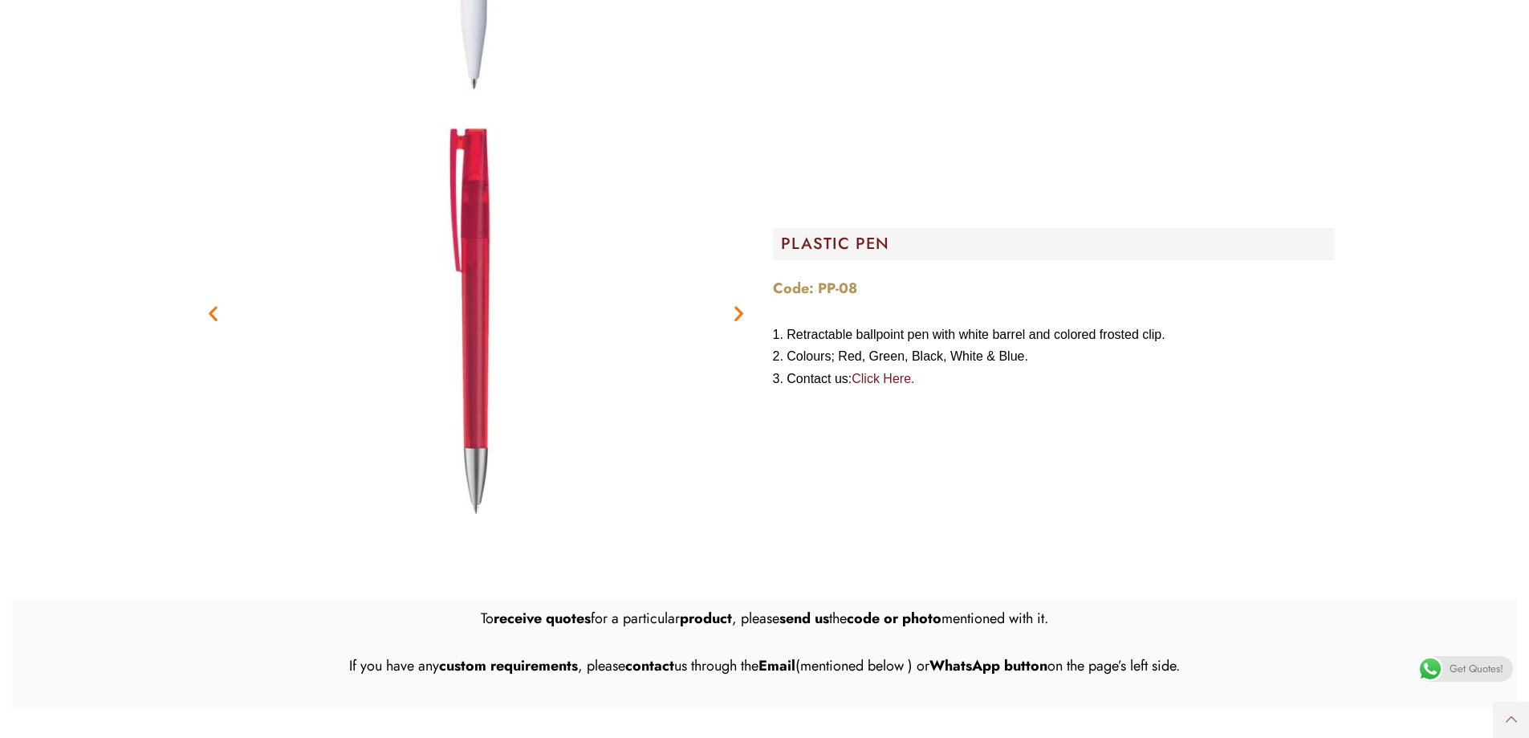
scroll to position [4254, 0]
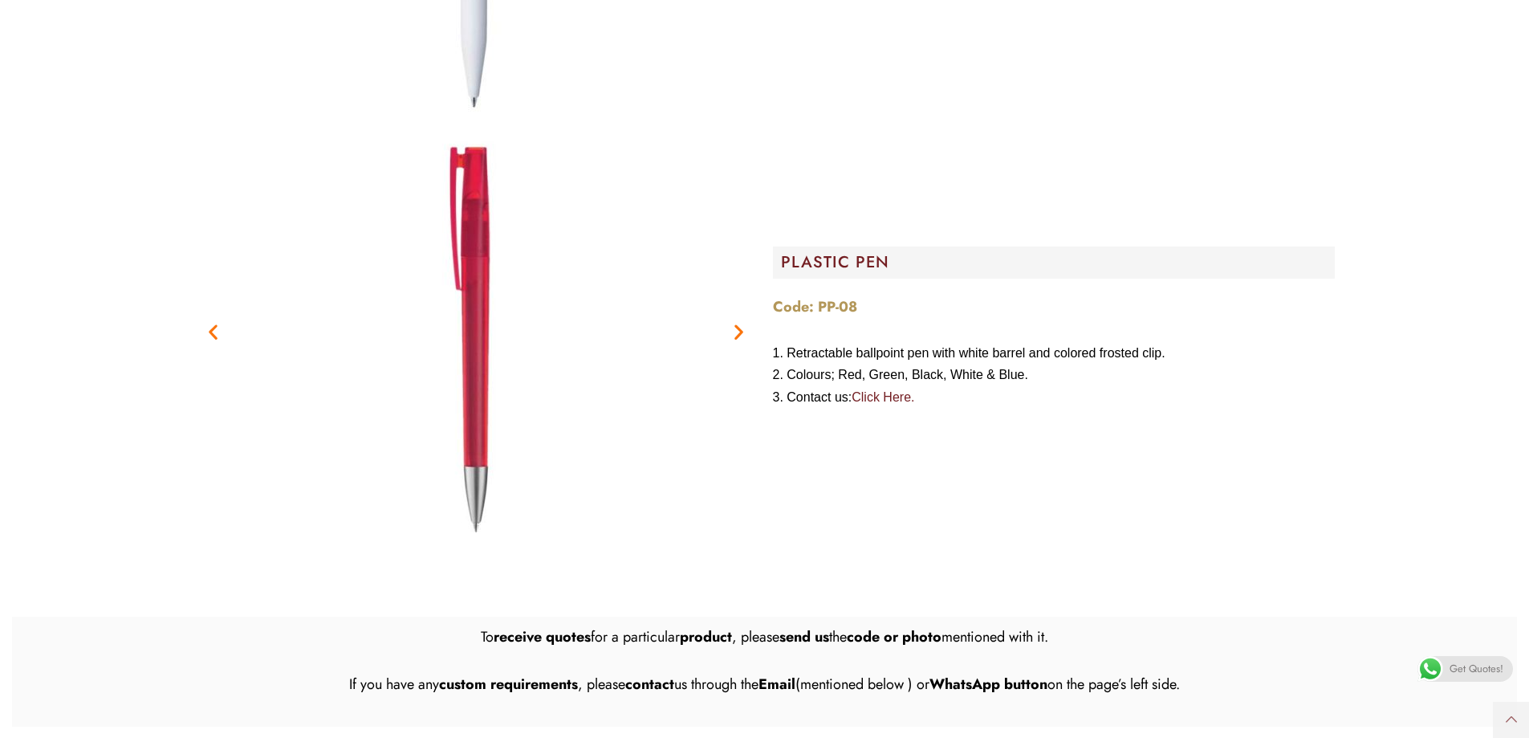
click at [738, 331] on icon "Next slide" at bounding box center [739, 332] width 20 height 20
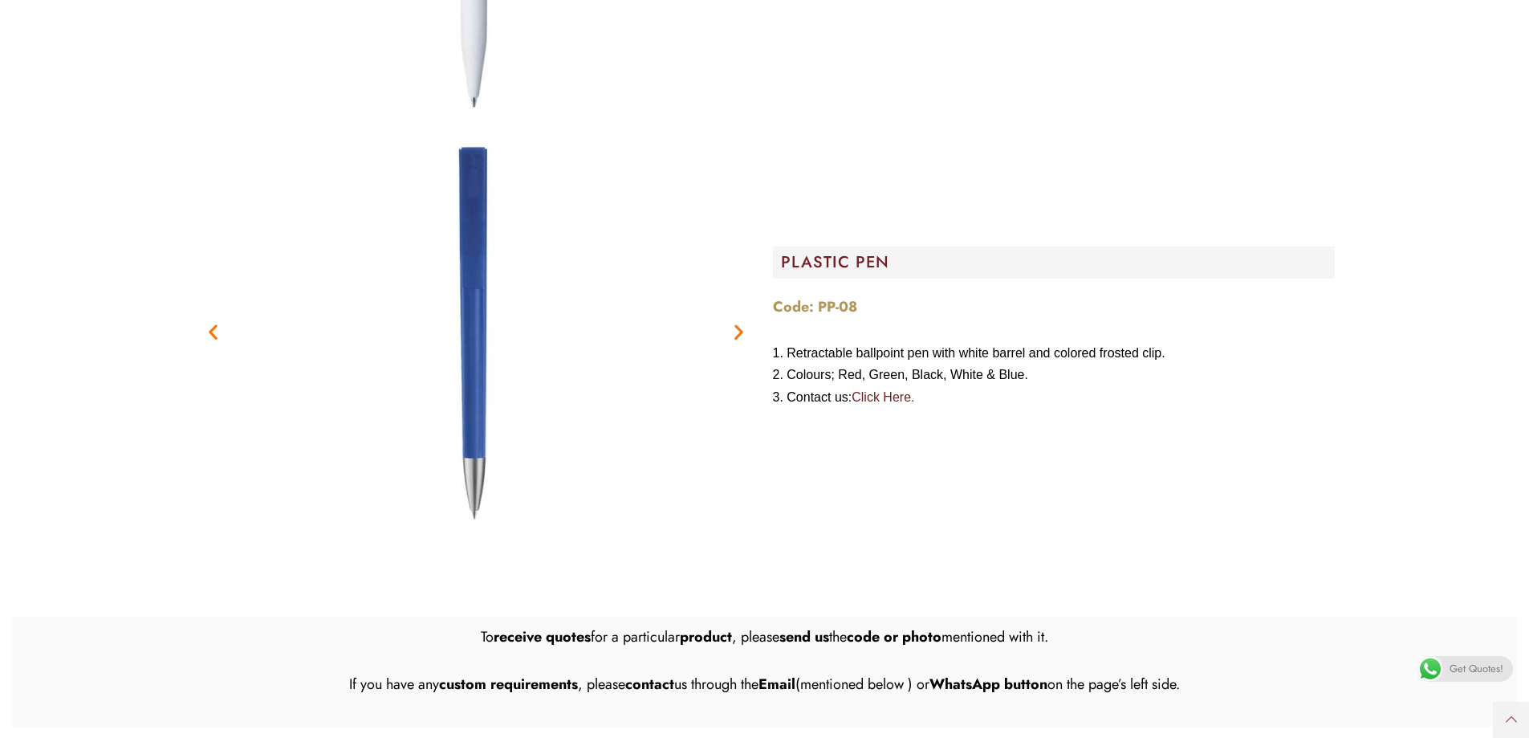
click at [734, 332] on icon "Next slide" at bounding box center [739, 332] width 20 height 20
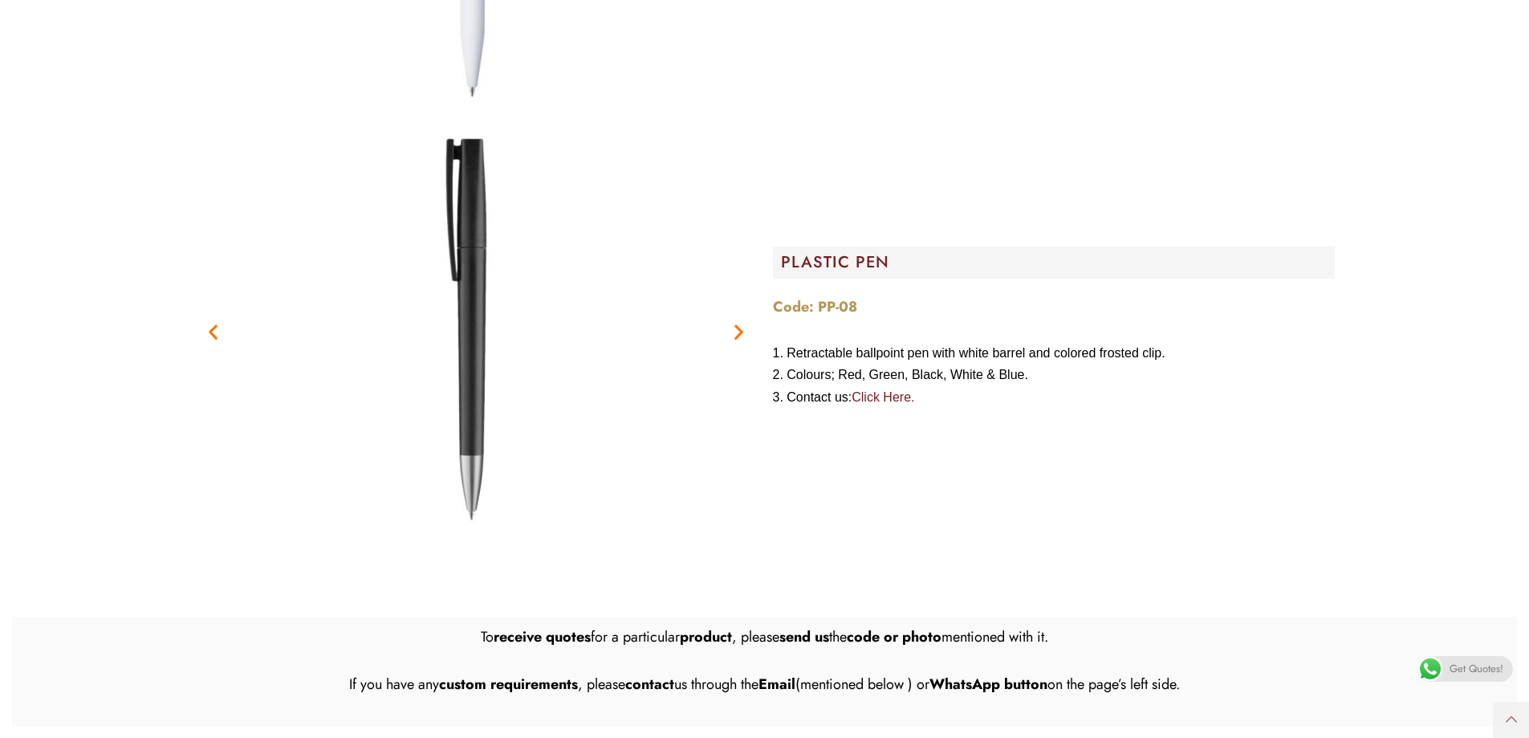
click at [733, 333] on icon "Next slide" at bounding box center [739, 332] width 20 height 20
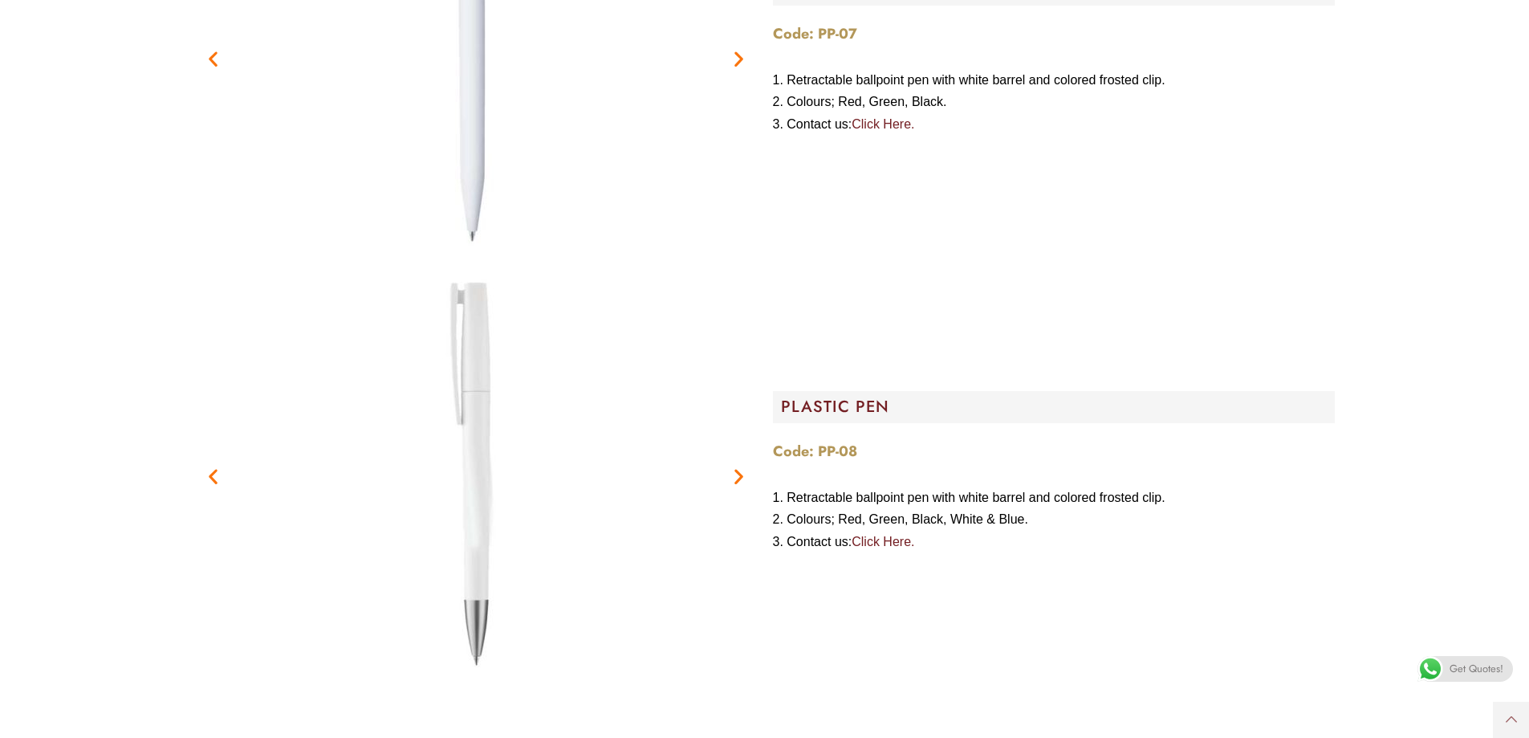
scroll to position [4174, 0]
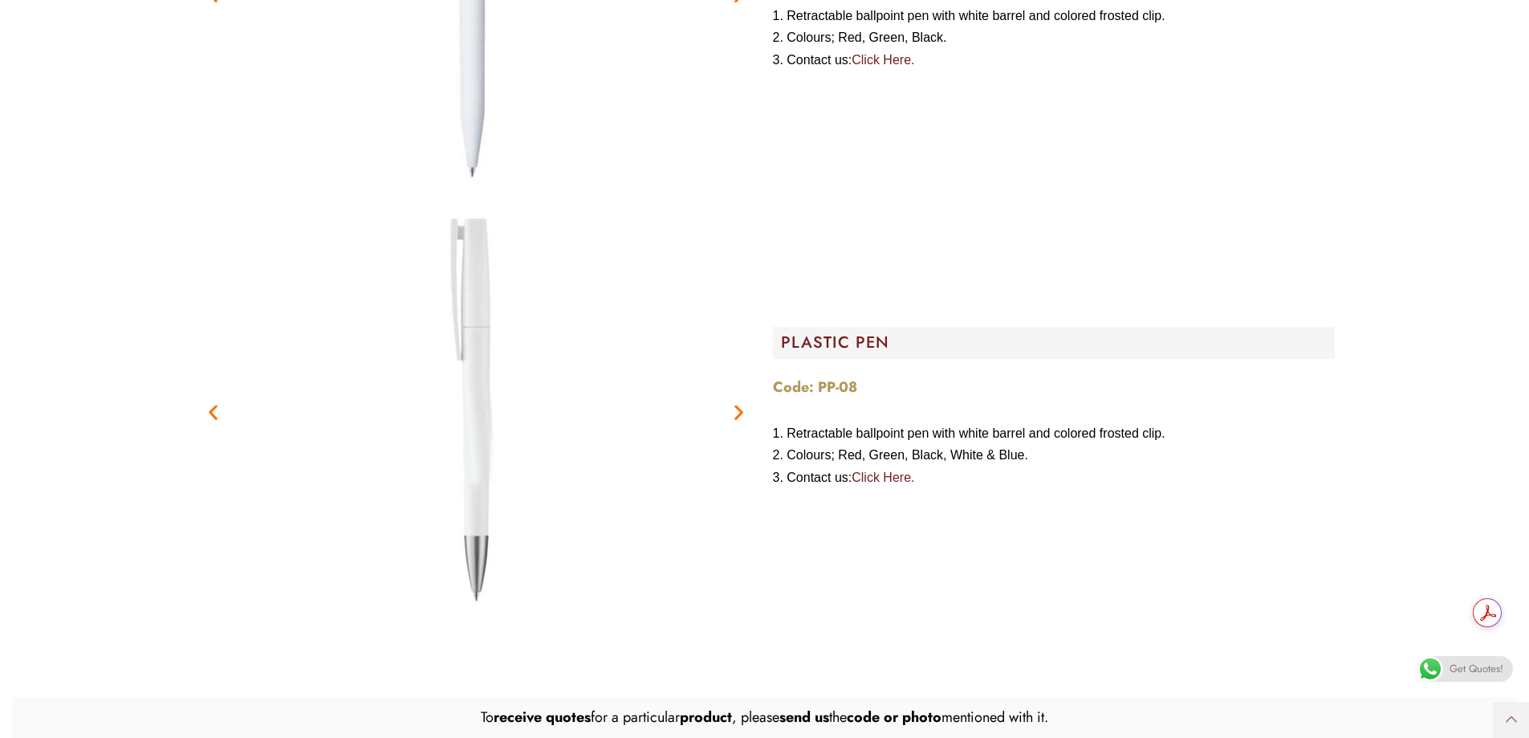
click at [729, 410] on icon "Next slide" at bounding box center [739, 412] width 20 height 20
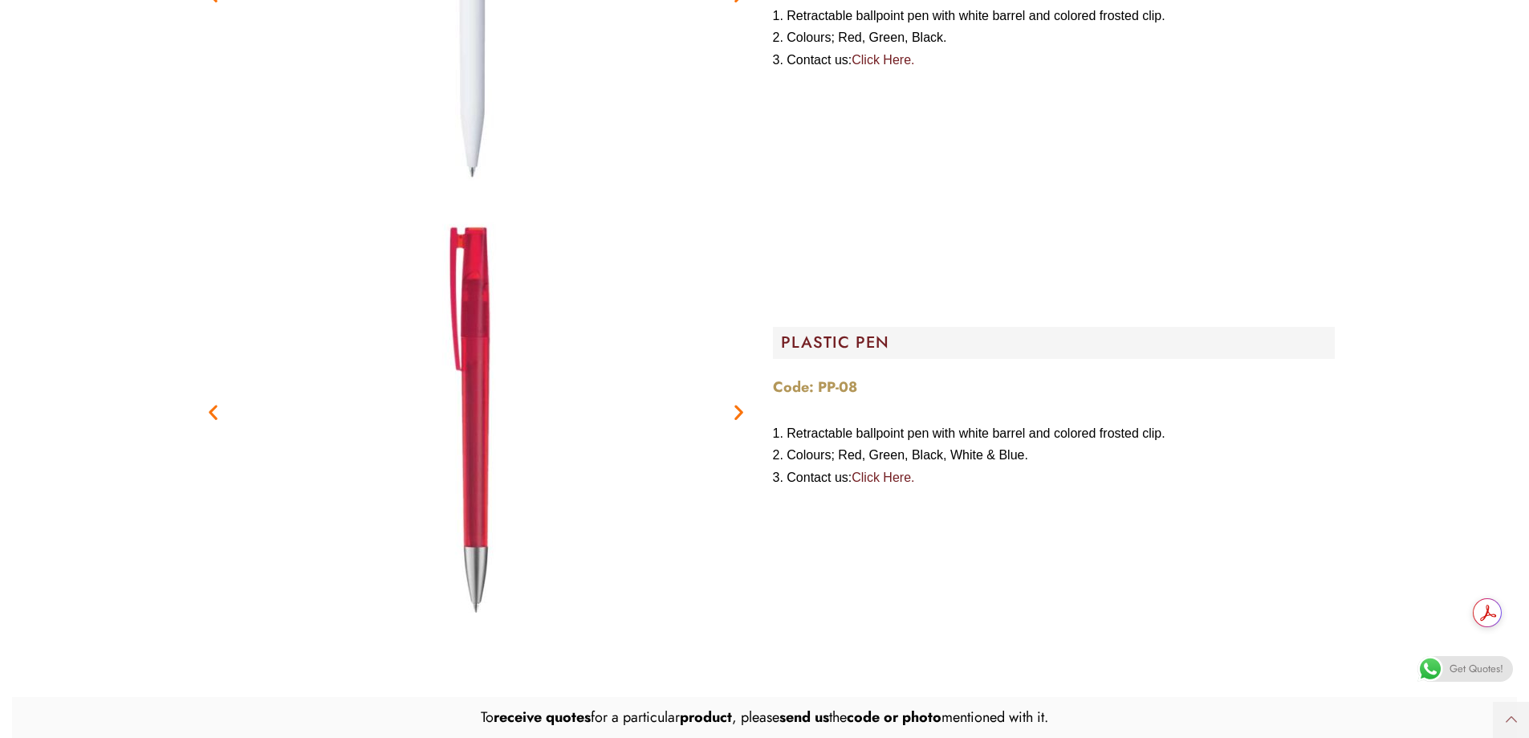
click at [734, 410] on icon "Next slide" at bounding box center [739, 412] width 20 height 20
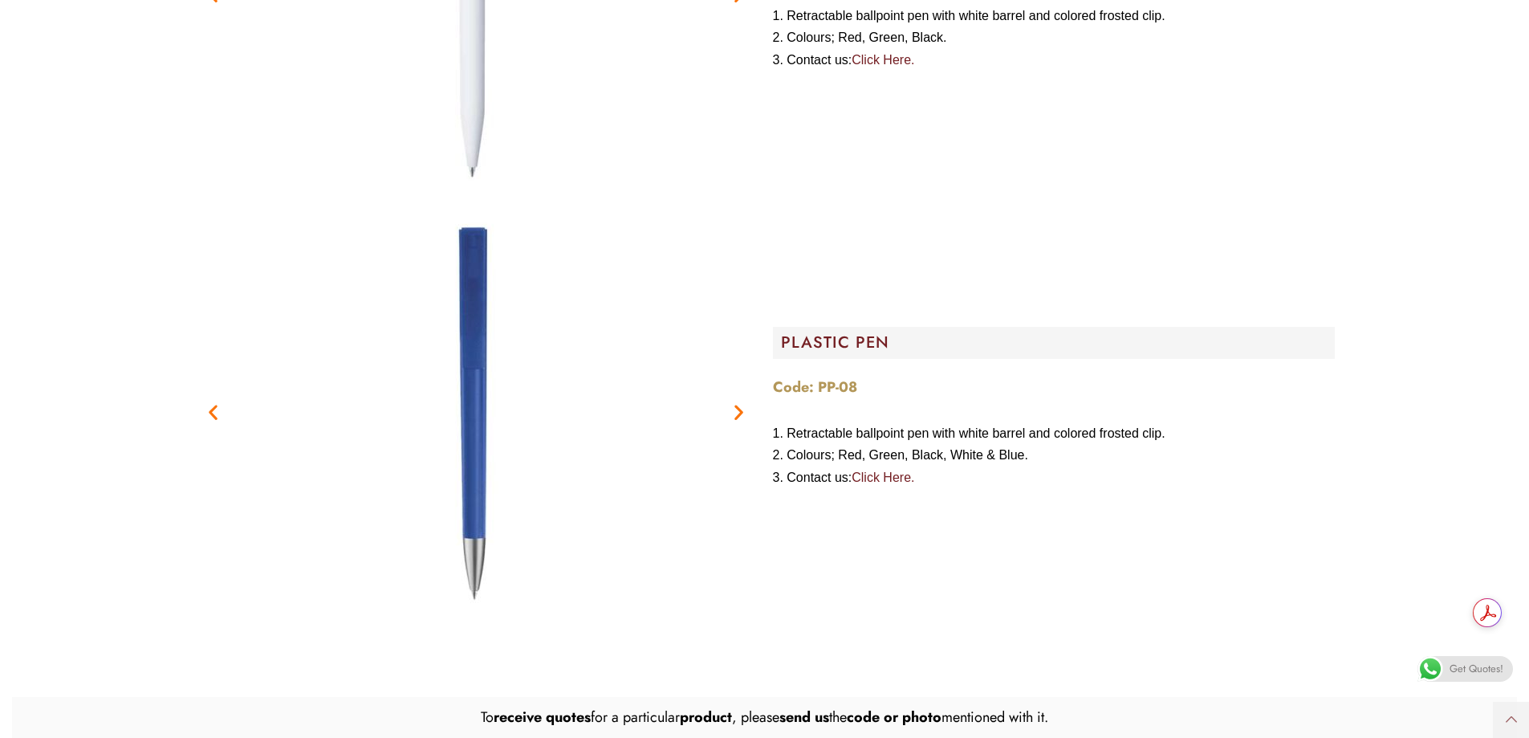
click at [734, 410] on icon "Next slide" at bounding box center [739, 412] width 20 height 20
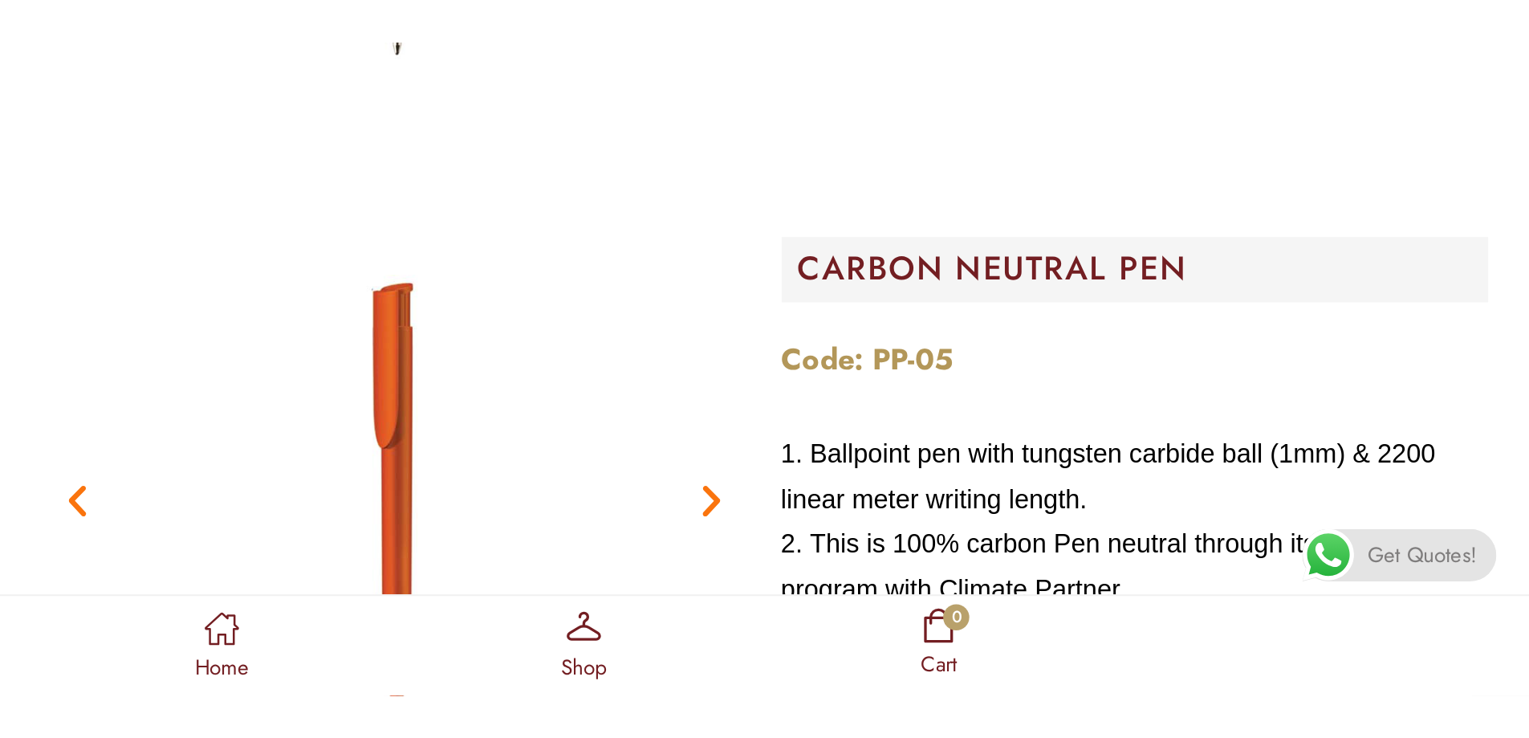
scroll to position [1888, 0]
